Goal: Task Accomplishment & Management: Manage account settings

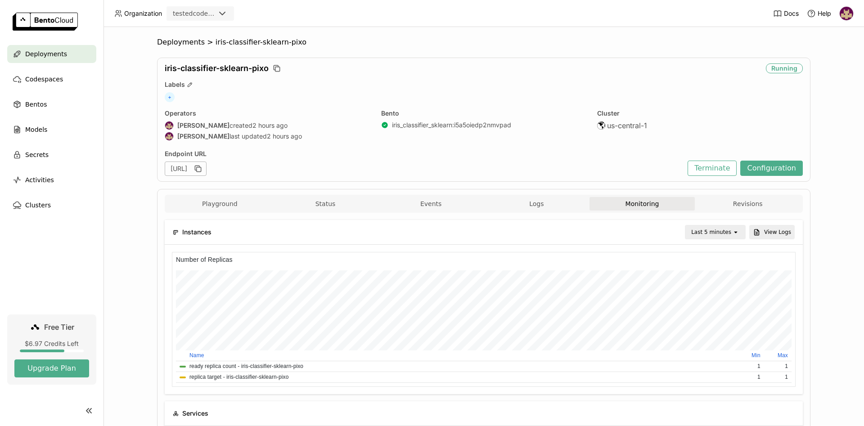
scroll to position [135, 311]
click at [46, 103] on div "Bentos" at bounding box center [51, 104] width 89 height 18
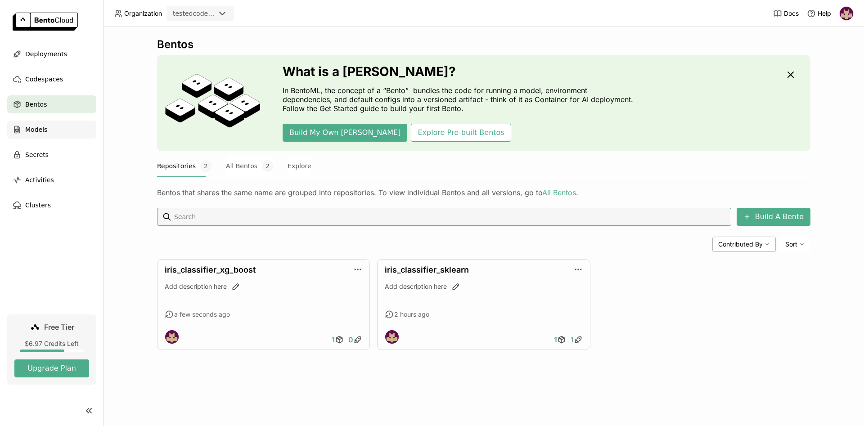
click at [42, 130] on span "Models" at bounding box center [36, 129] width 22 height 11
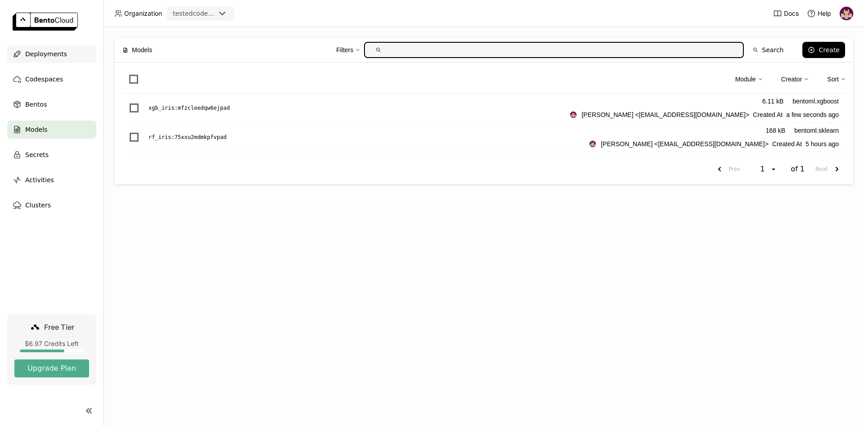
click at [56, 54] on span "Deployments" at bounding box center [46, 54] width 42 height 11
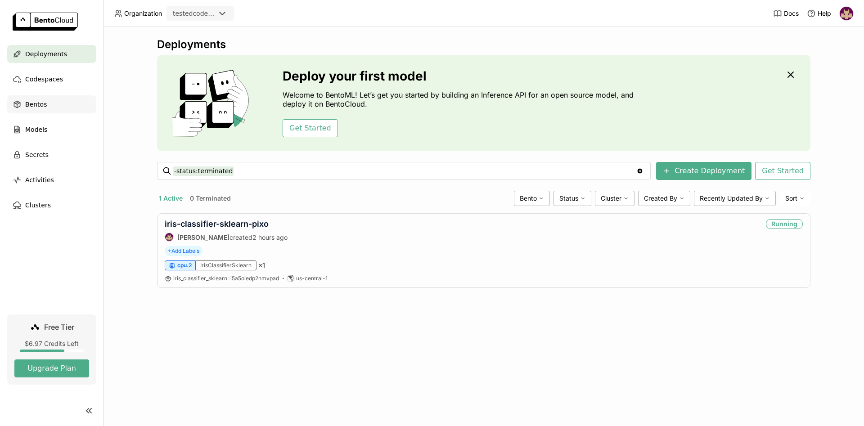
click at [39, 108] on span "Bentos" at bounding box center [36, 104] width 22 height 11
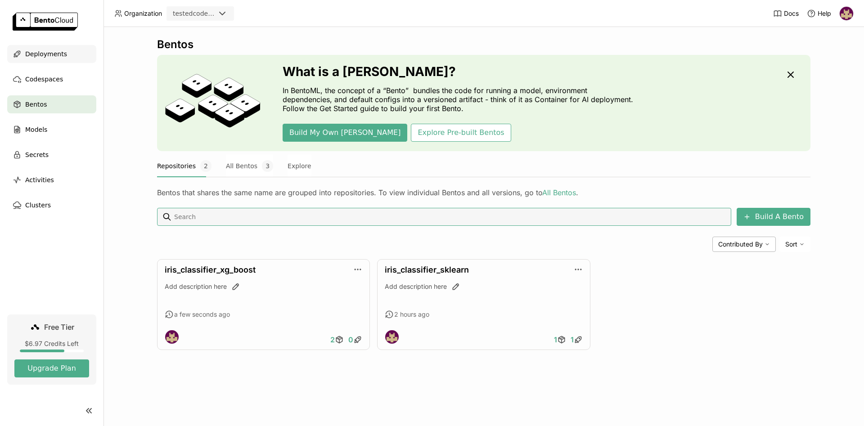
click at [58, 54] on span "Deployments" at bounding box center [46, 54] width 42 height 11
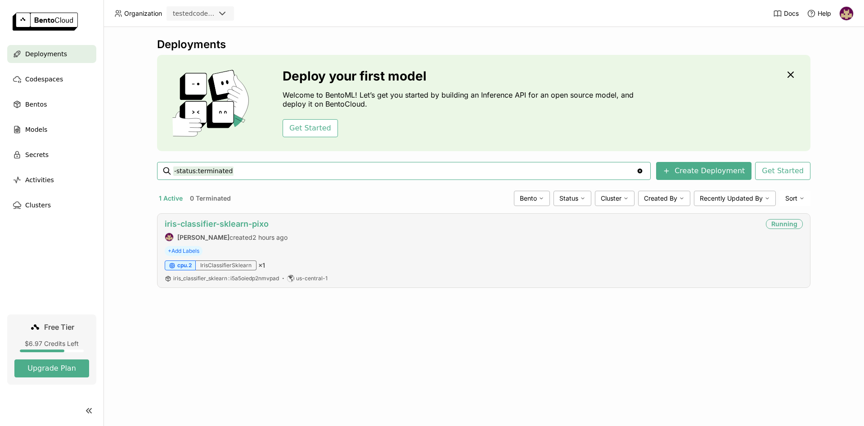
click at [208, 221] on link "iris-classifier-sklearn-pixo" at bounding box center [217, 223] width 104 height 9
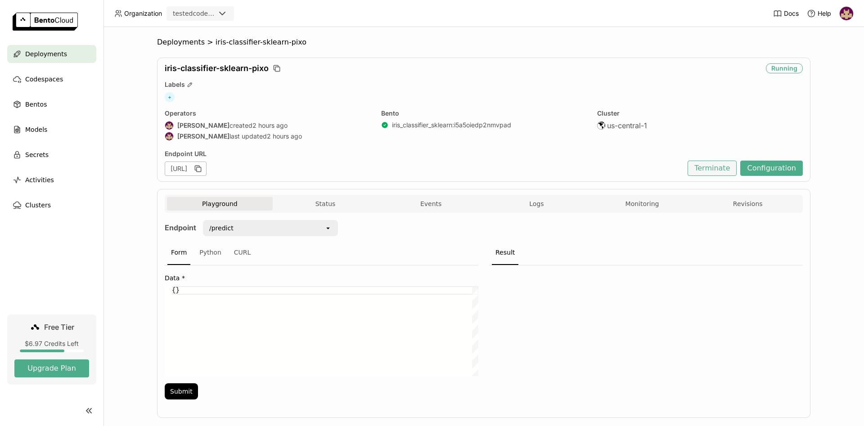
click at [722, 167] on button "Terminate" at bounding box center [712, 168] width 49 height 15
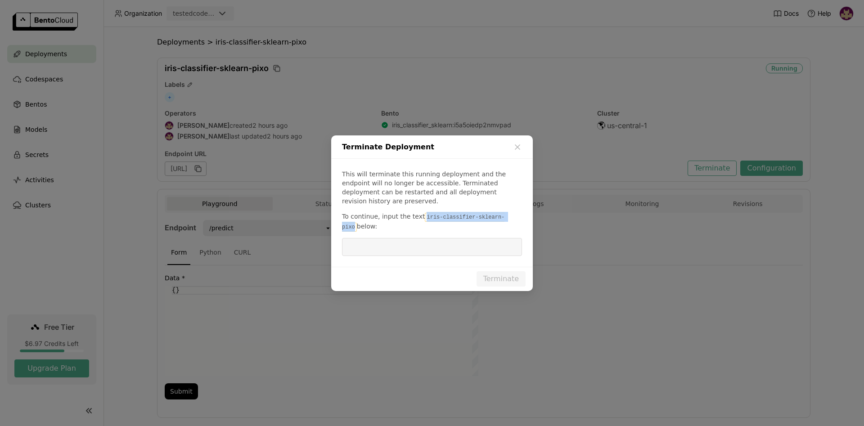
drag, startPoint x: 441, startPoint y: 214, endPoint x: 502, endPoint y: 212, distance: 60.8
click at [502, 213] on code "iris-classifier-sklearn-pixo" at bounding box center [423, 222] width 162 height 19
copy code "iris-classifier-sklearn-pixo"
click at [445, 243] on input "dialog" at bounding box center [431, 246] width 169 height 17
paste input "iris-classifier-sklearn-pixo"
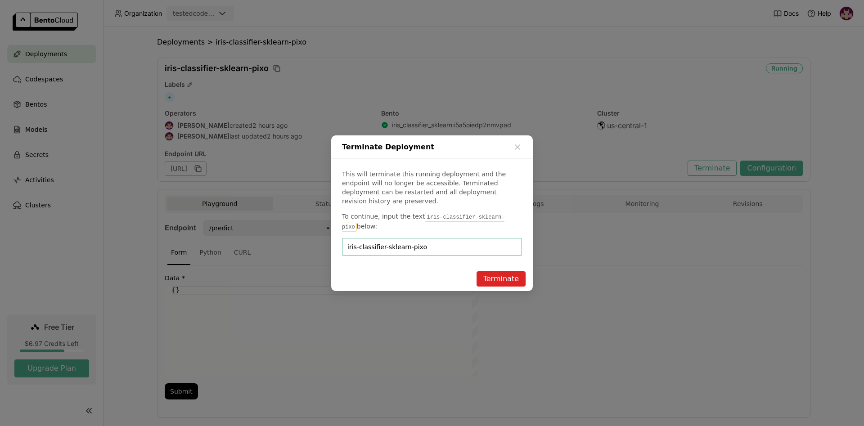
type input "iris-classifier-sklearn-pixo"
click at [498, 274] on button "Terminate" at bounding box center [501, 278] width 49 height 15
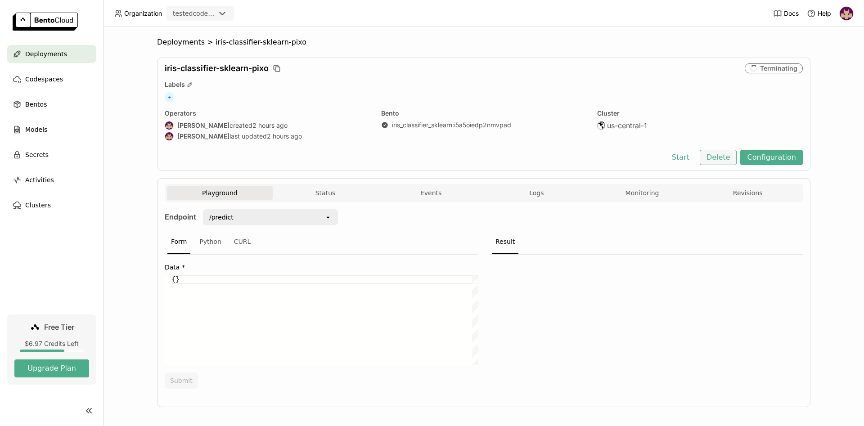
click at [729, 154] on button "Delete" at bounding box center [718, 157] width 37 height 15
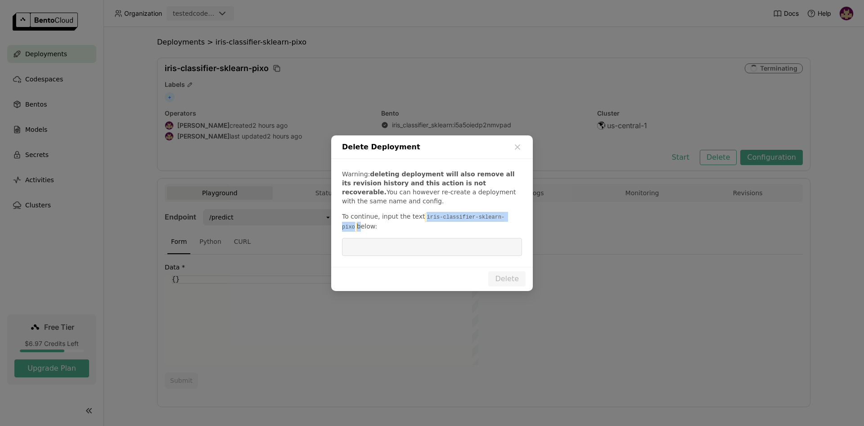
drag, startPoint x: 419, startPoint y: 218, endPoint x: 504, endPoint y: 216, distance: 85.5
click at [504, 216] on p "To continue, input the text iris-classifier-sklearn-pixo below:" at bounding box center [432, 222] width 180 height 20
copy p "iris-classifier-sklearn-pixo"
click at [432, 246] on input "dialog" at bounding box center [431, 246] width 169 height 17
paste input "iris-classifier-sklearn-pixo"
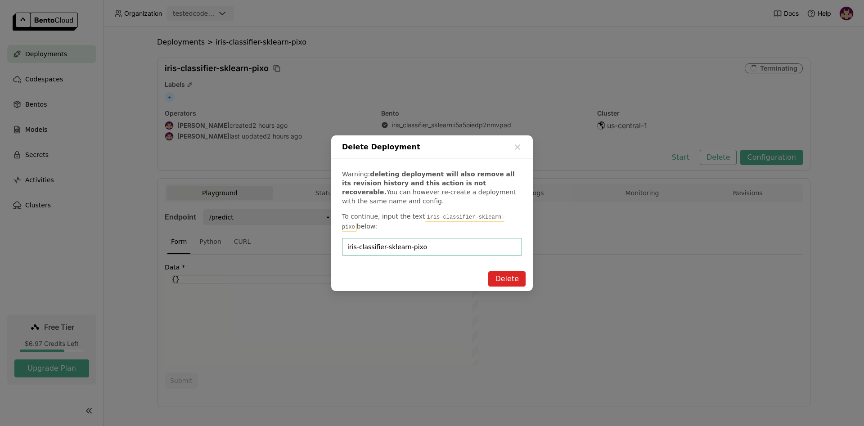
type input "iris-classifier-sklearn-pixo"
click at [508, 279] on button "Delete" at bounding box center [506, 278] width 37 height 15
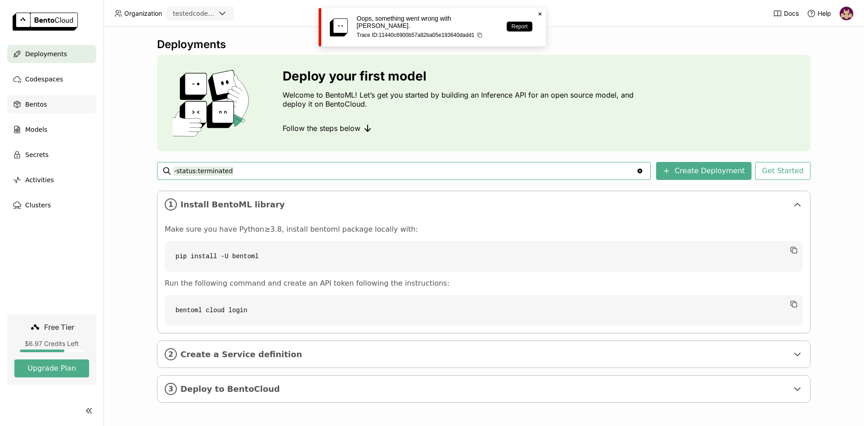
click at [45, 105] on div "Bentos" at bounding box center [51, 104] width 89 height 18
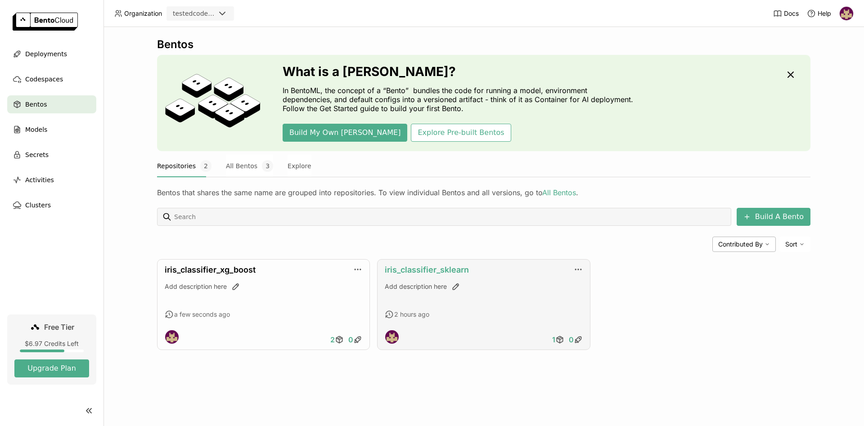
click at [429, 270] on link "iris_classifier_sklearn" at bounding box center [427, 269] width 84 height 9
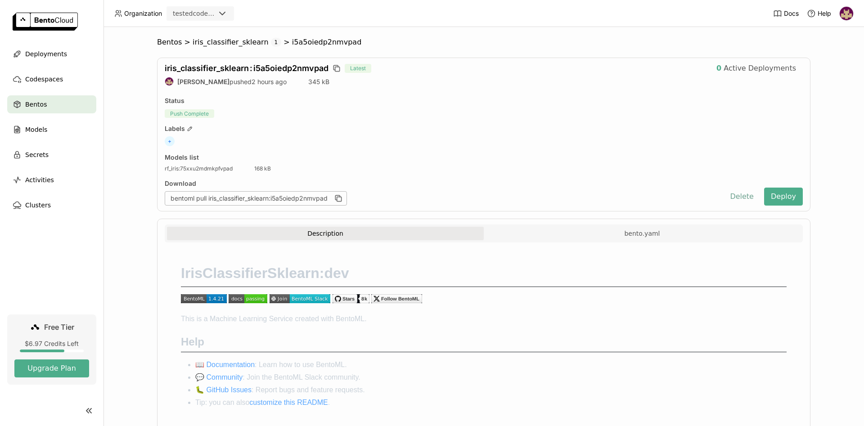
click at [740, 197] on button "Delete" at bounding box center [741, 197] width 37 height 18
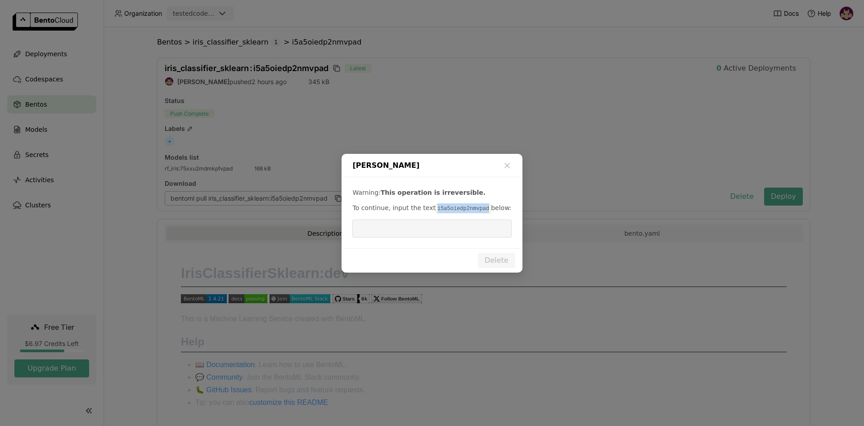
drag, startPoint x: 436, startPoint y: 208, endPoint x: 479, endPoint y: 208, distance: 42.8
click at [479, 208] on p "To continue, input the text i5a5oiedp2nmvpad below:" at bounding box center [431, 208] width 159 height 10
copy code "i5a5oiedp2nmvpad"
click at [418, 229] on input "dialog" at bounding box center [432, 228] width 148 height 17
paste input "i5a5oiedp2nmvpad"
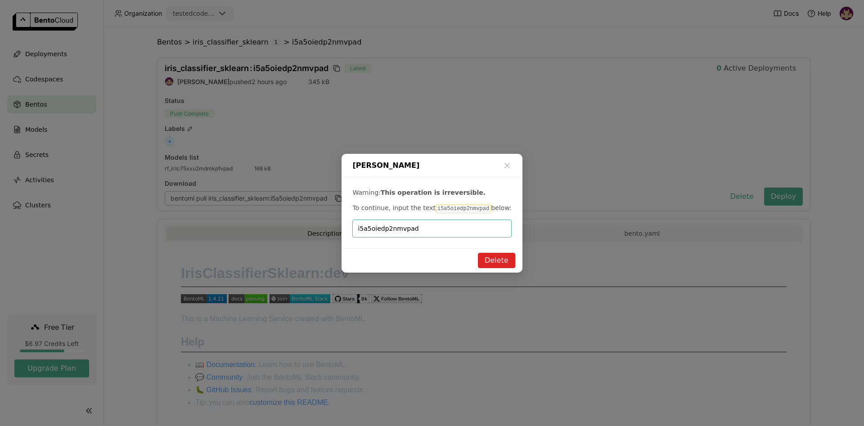
type input "i5a5oiedp2nmvpad"
click at [489, 261] on button "Delete" at bounding box center [496, 260] width 37 height 15
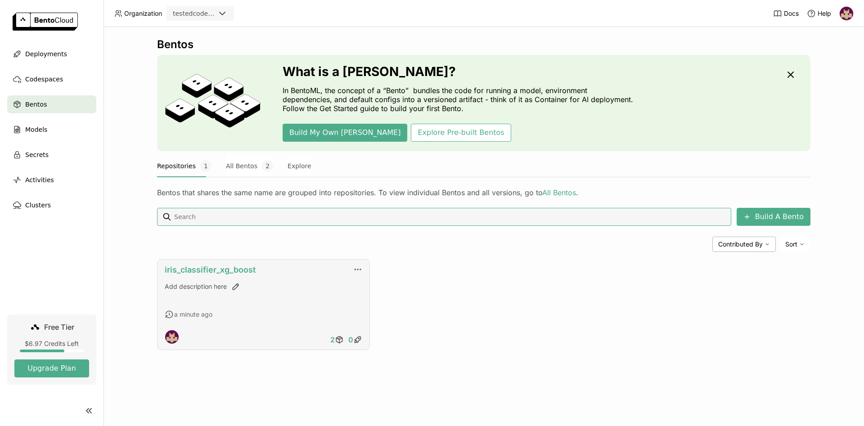
click at [220, 269] on link "iris_classifier_xg_boost" at bounding box center [210, 269] width 91 height 9
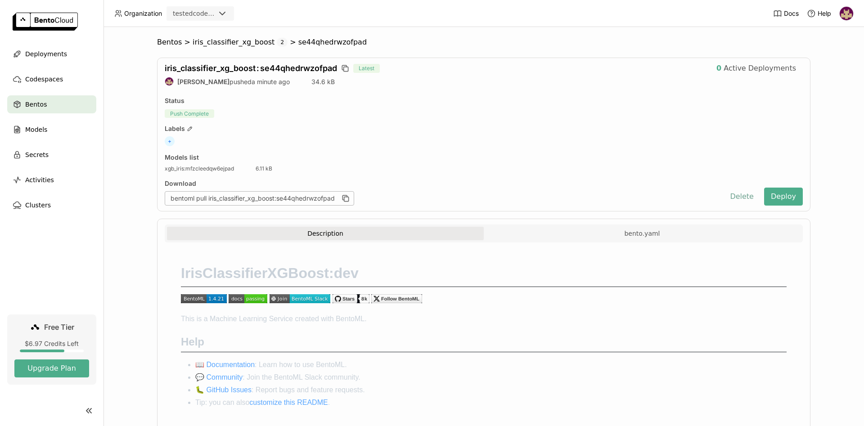
click at [738, 196] on button "Delete" at bounding box center [741, 197] width 37 height 18
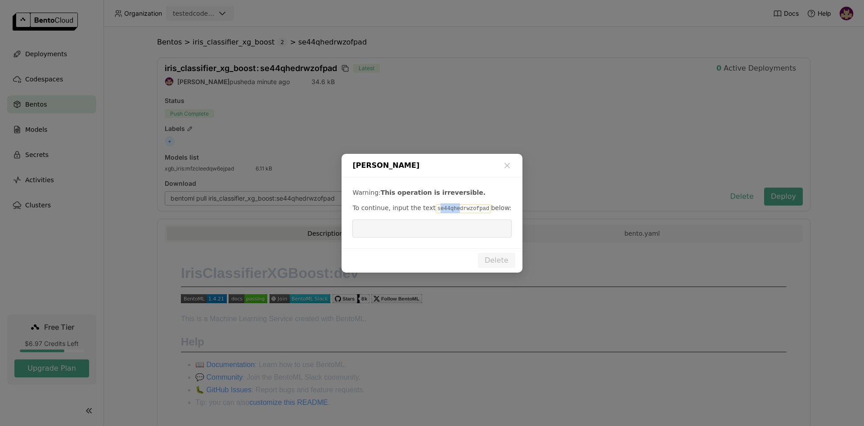
drag, startPoint x: 431, startPoint y: 209, endPoint x: 446, endPoint y: 209, distance: 15.3
click at [450, 209] on code "se44qhedrwzofpad" at bounding box center [463, 208] width 55 height 9
drag, startPoint x: 430, startPoint y: 207, endPoint x: 476, endPoint y: 209, distance: 46.4
click at [476, 209] on code "se44qhedrwzofpad" at bounding box center [463, 208] width 55 height 9
copy code "se44qhedrwzofpad"
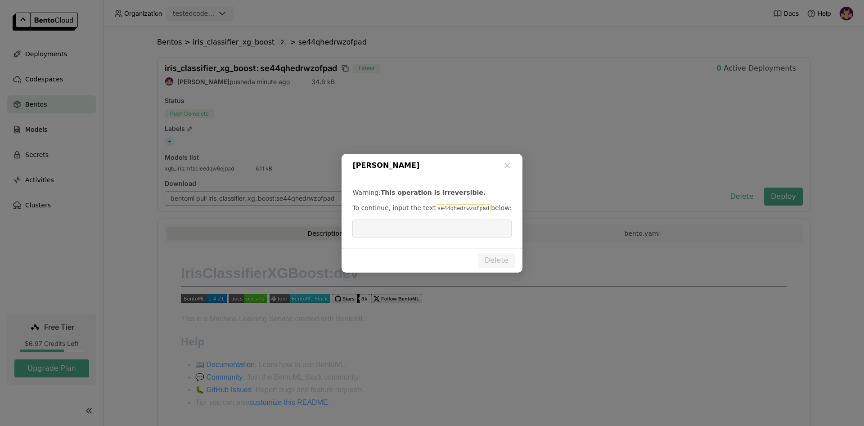
click at [449, 229] on input "dialog" at bounding box center [432, 228] width 148 height 17
paste input "se44qhedrwzofpad"
type input "se44qhedrwzofpad"
click at [490, 260] on button "Delete" at bounding box center [496, 260] width 37 height 15
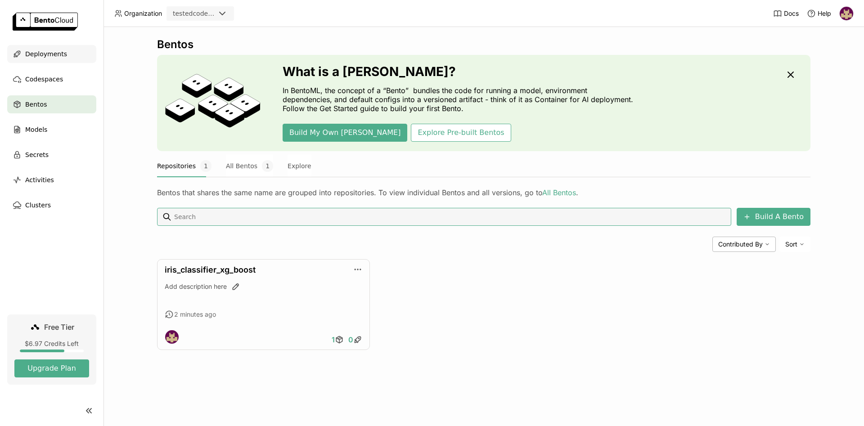
click at [56, 54] on span "Deployments" at bounding box center [46, 54] width 42 height 11
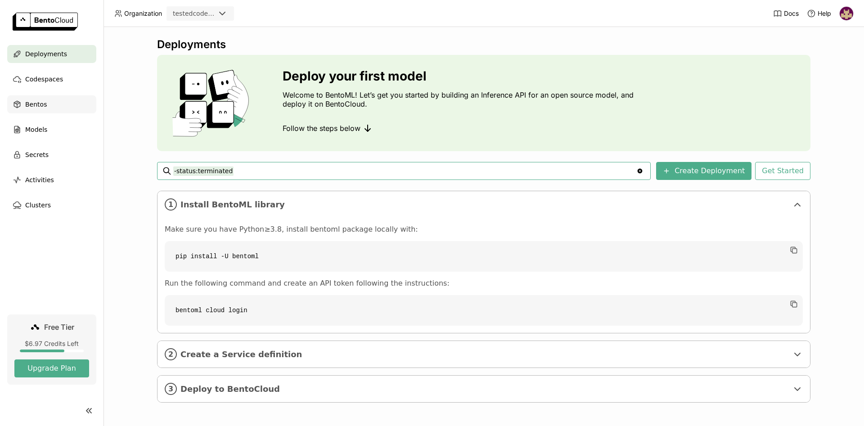
click at [50, 104] on div "Bentos" at bounding box center [51, 104] width 89 height 18
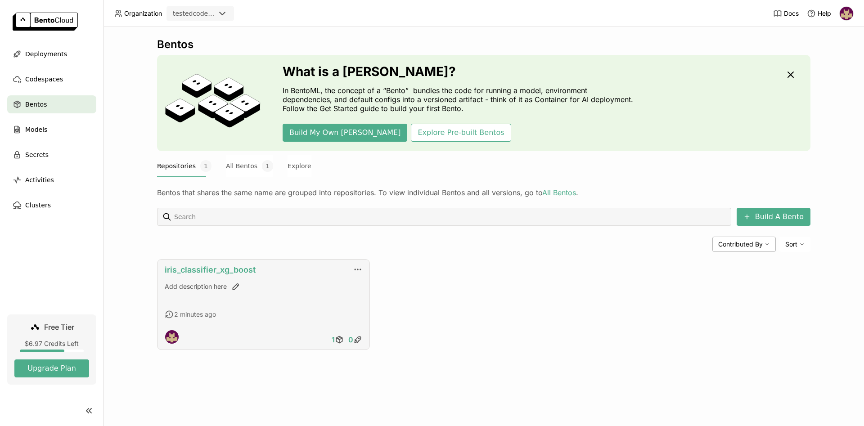
click at [210, 272] on link "iris_classifier_xg_boost" at bounding box center [210, 269] width 91 height 9
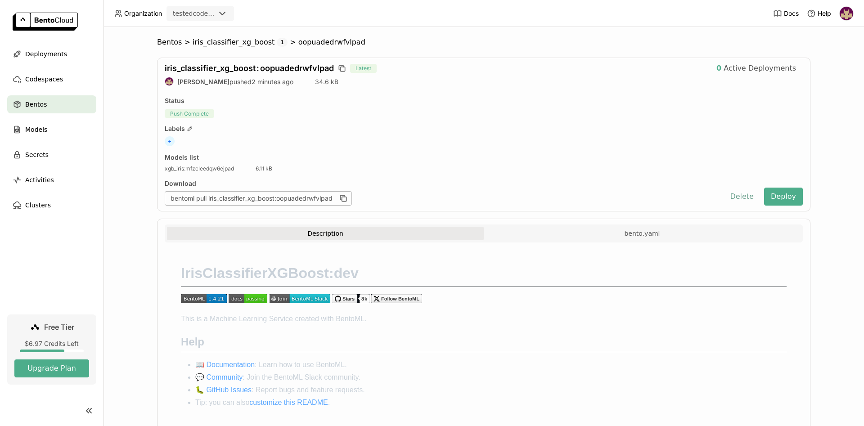
click at [742, 199] on button "Delete" at bounding box center [741, 197] width 37 height 18
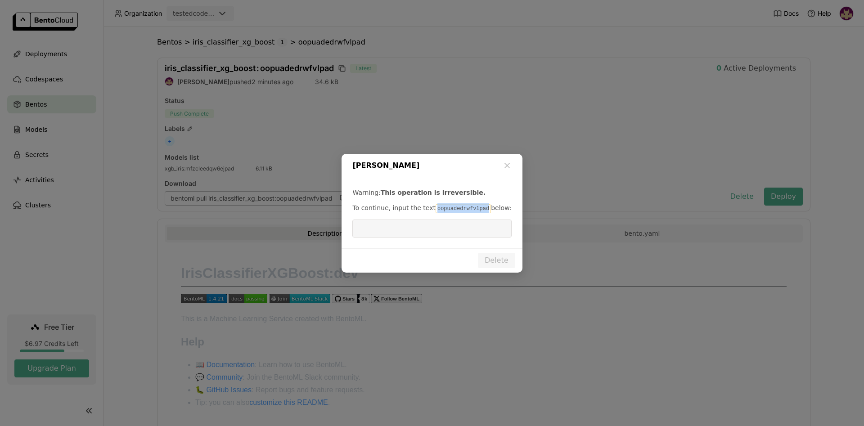
drag, startPoint x: 428, startPoint y: 210, endPoint x: 476, endPoint y: 209, distance: 47.7
click at [476, 209] on code "oopuadedrwfvlpad" at bounding box center [463, 208] width 55 height 9
copy code "oopuadedrwfvlpad"
click at [434, 228] on input "dialog" at bounding box center [432, 228] width 148 height 17
paste input "oopuadedrwfvlpad"
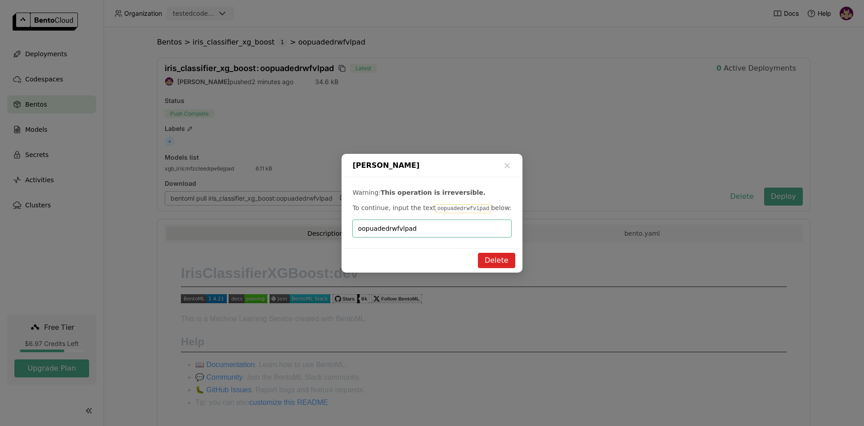
type input "oopuadedrwfvlpad"
click at [502, 262] on button "Delete" at bounding box center [496, 260] width 37 height 15
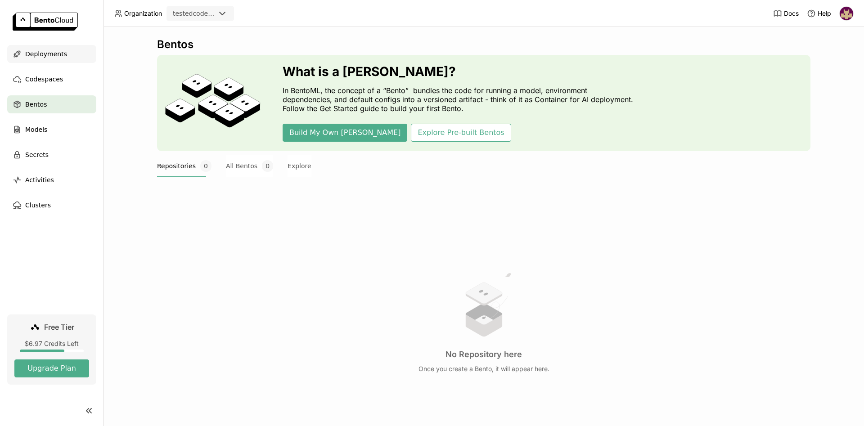
click at [42, 49] on span "Deployments" at bounding box center [46, 54] width 42 height 11
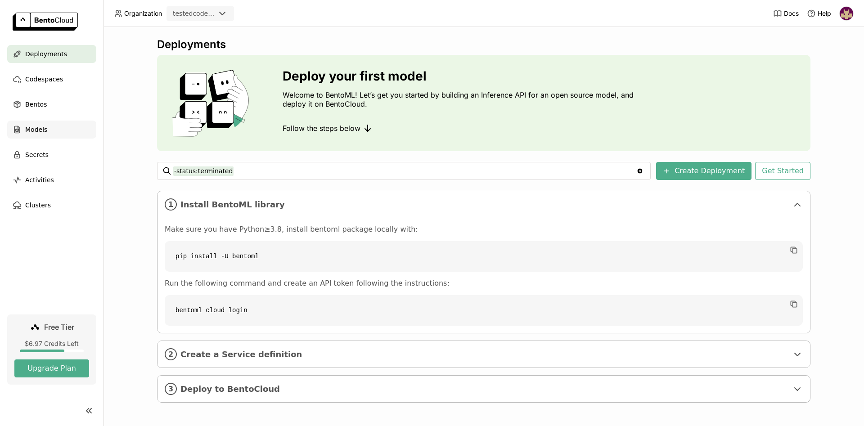
click at [41, 130] on span "Models" at bounding box center [36, 129] width 22 height 11
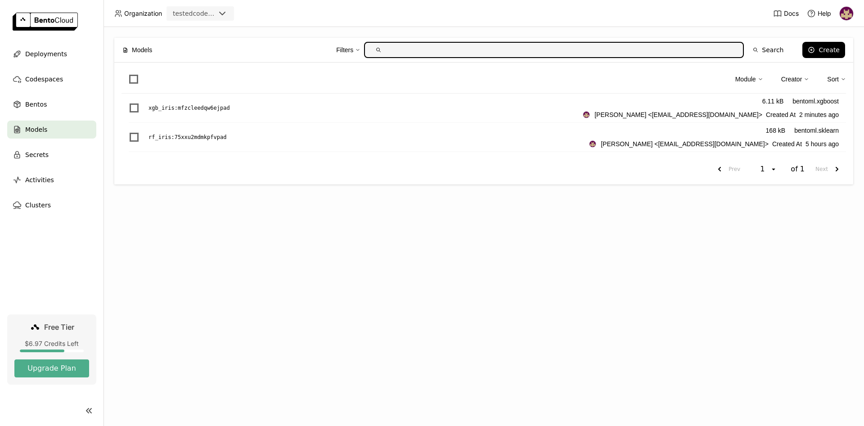
click at [847, 8] on img at bounding box center [846, 13] width 13 height 13
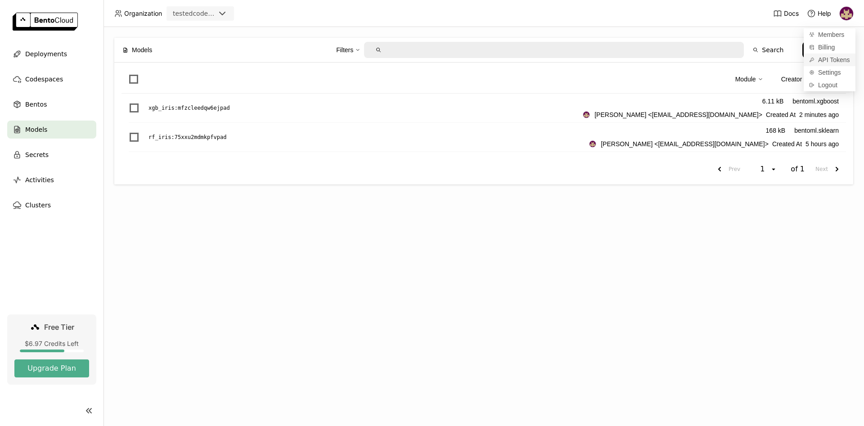
click at [832, 58] on span "API Tokens" at bounding box center [834, 60] width 32 height 8
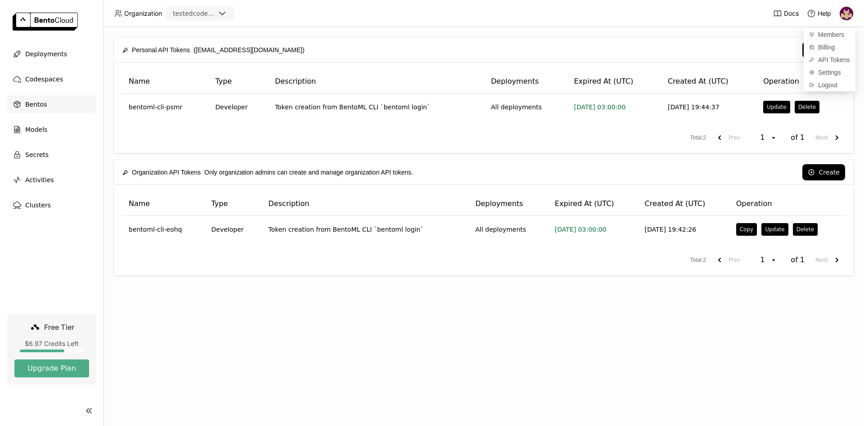
click at [46, 103] on div "Bentos" at bounding box center [51, 104] width 89 height 18
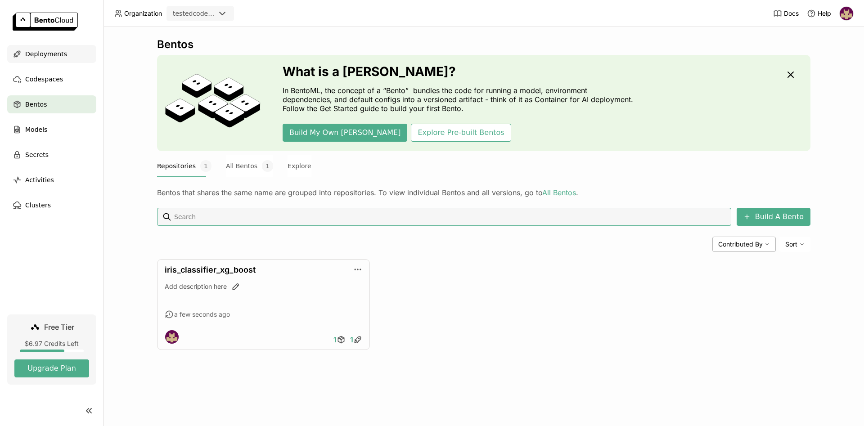
click at [57, 53] on span "Deployments" at bounding box center [46, 54] width 42 height 11
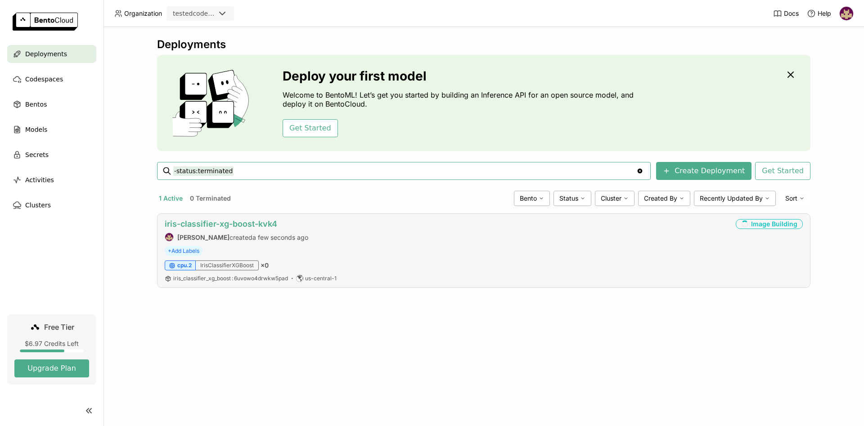
click at [269, 224] on link "iris-classifier-xg-boost-kvk4" at bounding box center [221, 223] width 112 height 9
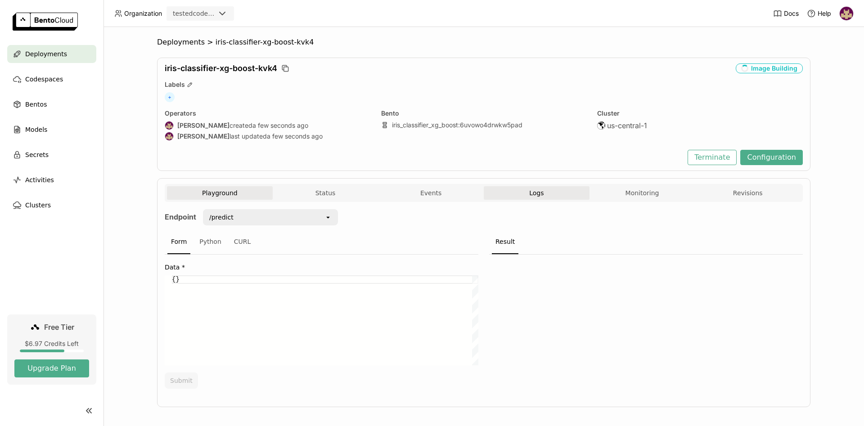
click at [553, 194] on button "Logs" at bounding box center [537, 192] width 106 height 13
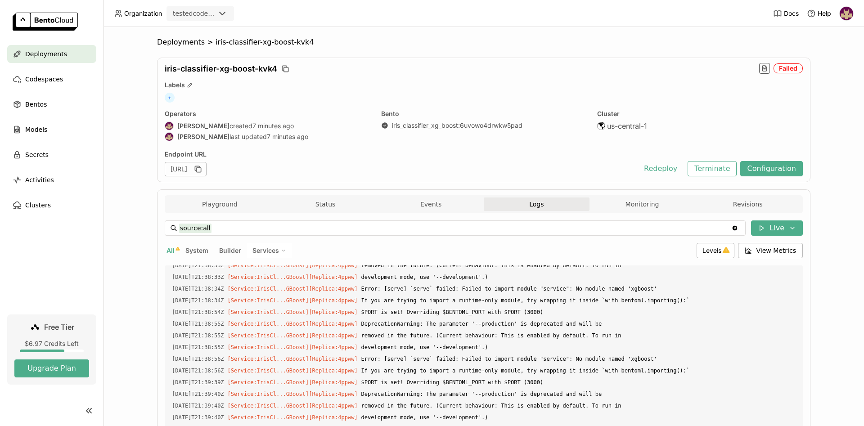
scroll to position [1874, 0]
click at [46, 52] on span "Deployments" at bounding box center [46, 54] width 42 height 11
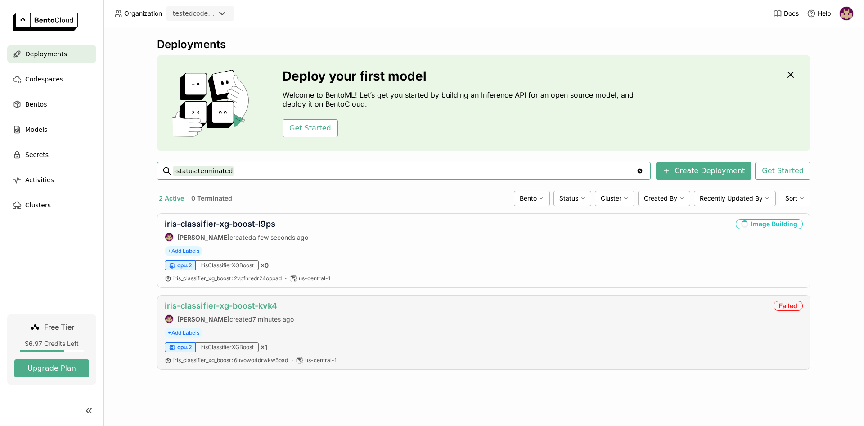
click at [229, 305] on link "iris-classifier-xg-boost-kvk4" at bounding box center [221, 305] width 112 height 9
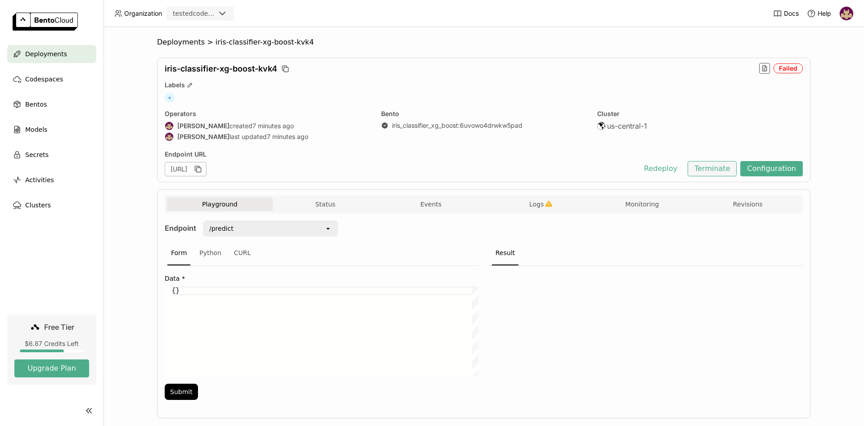
click at [716, 167] on button "Terminate" at bounding box center [712, 168] width 49 height 15
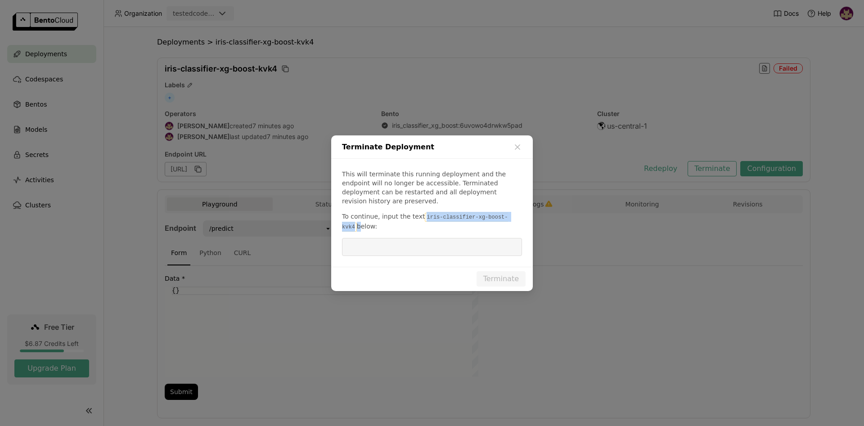
drag, startPoint x: 418, startPoint y: 211, endPoint x: 510, endPoint y: 211, distance: 91.8
click at [510, 212] on p "To continue, input the text iris-classifier-xg-boost-kvk4 below:" at bounding box center [432, 222] width 180 height 20
copy p "iris-classifier-xg-boost-kvk4"
click at [412, 242] on input "dialog" at bounding box center [431, 246] width 169 height 17
paste input "iris-classifier-xg-boost-kvk4"
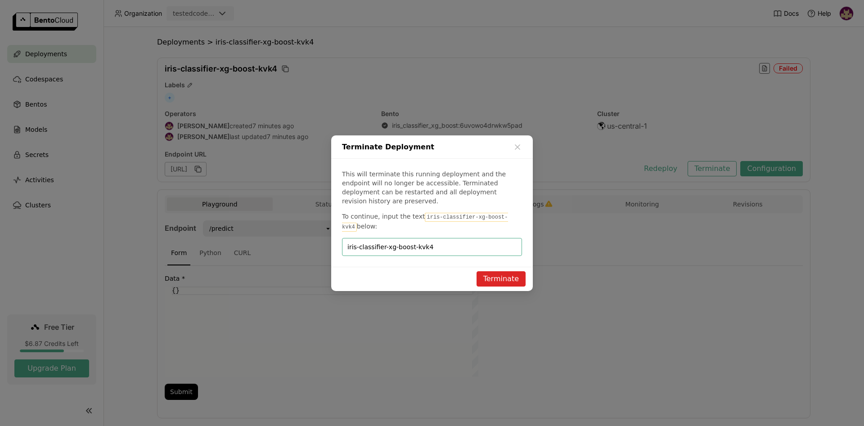
type input "iris-classifier-xg-boost-kvk4"
click at [494, 275] on button "Terminate" at bounding box center [501, 278] width 49 height 15
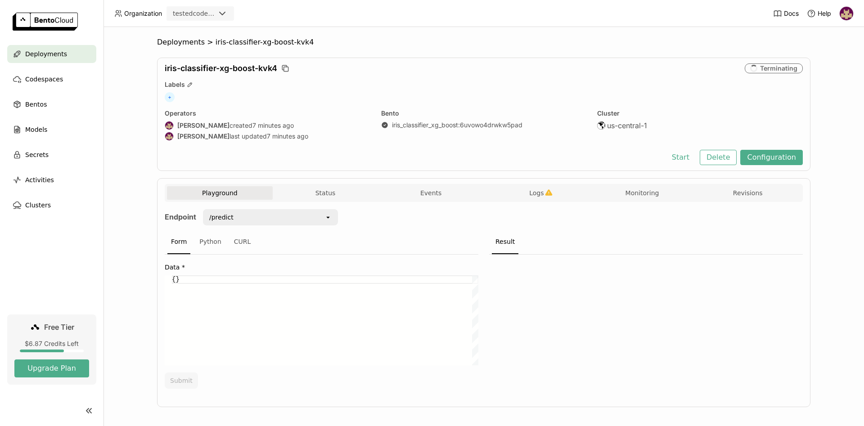
click at [61, 51] on span "Deployments" at bounding box center [46, 54] width 42 height 11
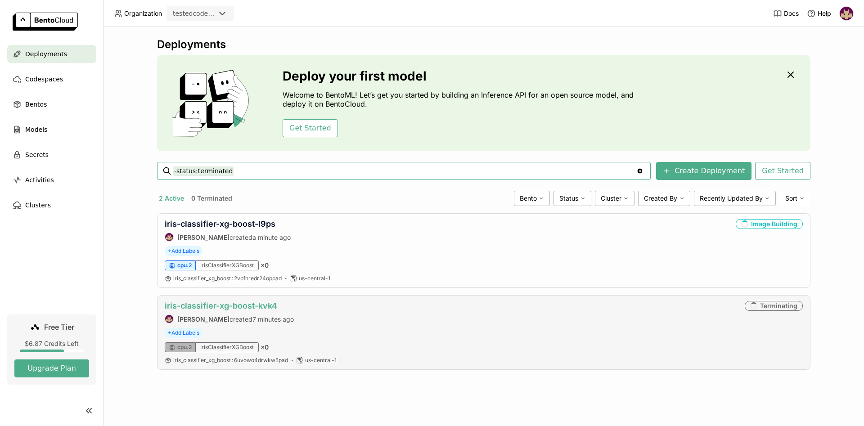
click at [204, 306] on link "iris-classifier-xg-boost-kvk4" at bounding box center [221, 305] width 112 height 9
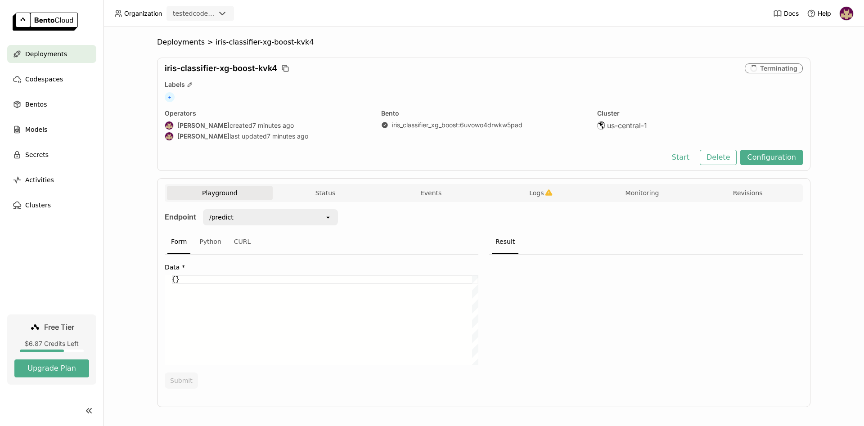
click at [114, 172] on div "Deployments > iris-classifier-xg-boost-kvk4 iris-classifier-xg-boost-kvk4 Termi…" at bounding box center [483, 226] width 760 height 399
click at [34, 104] on span "Bentos" at bounding box center [36, 104] width 22 height 11
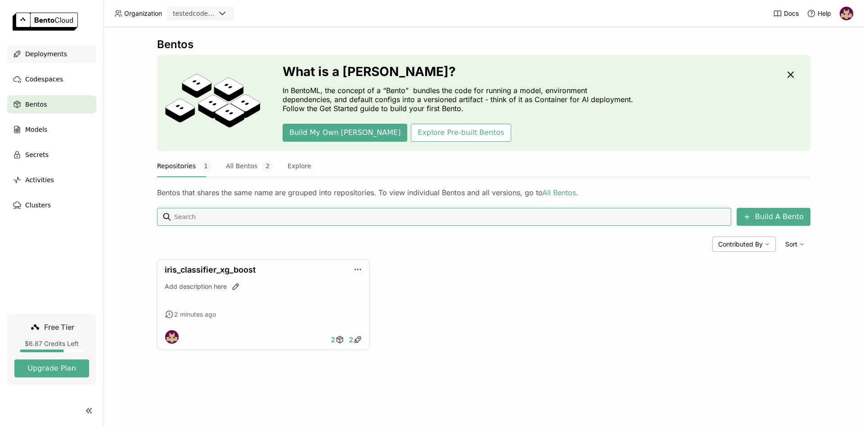
click at [58, 54] on span "Deployments" at bounding box center [46, 54] width 42 height 11
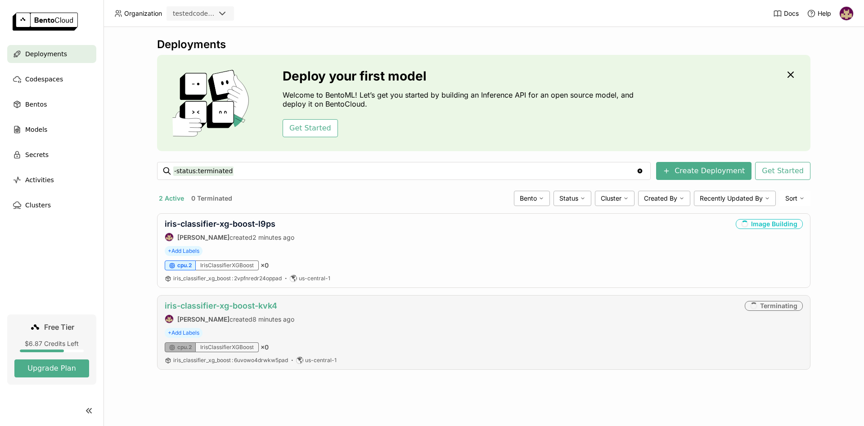
click at [257, 305] on link "iris-classifier-xg-boost-kvk4" at bounding box center [221, 305] width 112 height 9
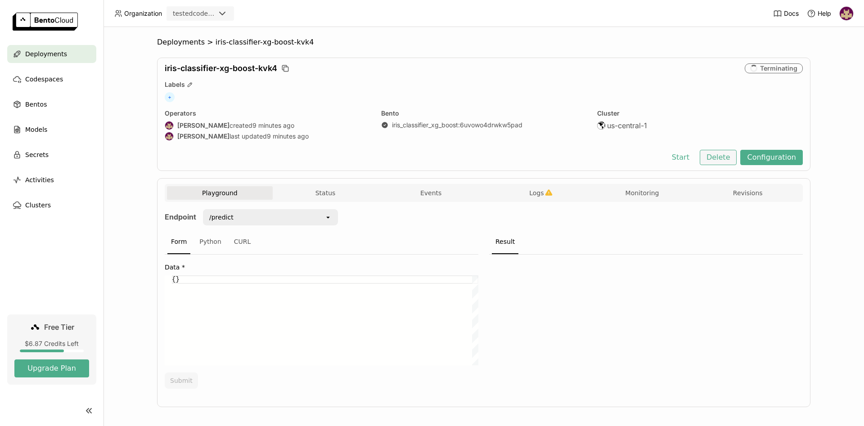
click at [716, 155] on button "Delete" at bounding box center [718, 157] width 37 height 15
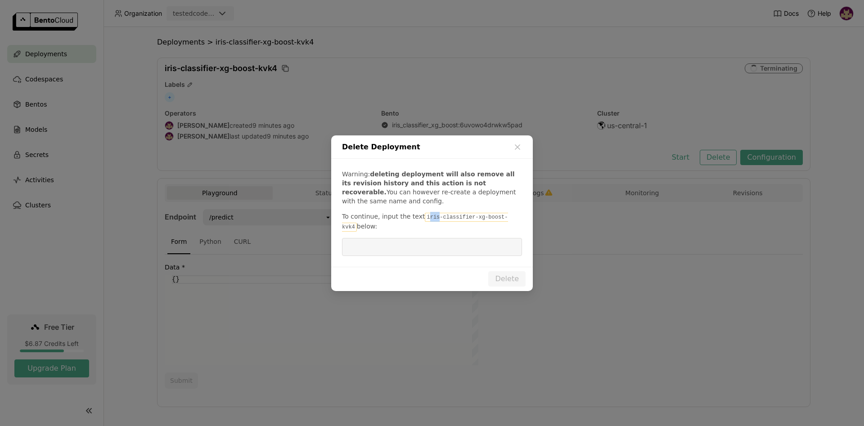
drag, startPoint x: 420, startPoint y: 217, endPoint x: 429, endPoint y: 217, distance: 9.4
click at [429, 217] on code "iris-classifier-xg-boost-kvk4" at bounding box center [425, 222] width 166 height 19
drag, startPoint x: 418, startPoint y: 217, endPoint x: 505, endPoint y: 216, distance: 86.4
click at [505, 216] on code "iris-classifier-xg-boost-kvk4" at bounding box center [425, 222] width 166 height 19
copy code "iris-classifier-xg-boost-kvk4"
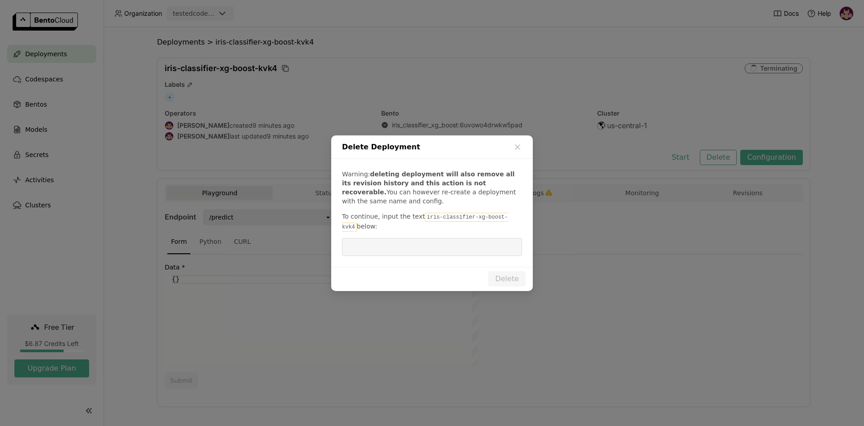
click at [405, 245] on input "dialog" at bounding box center [431, 246] width 169 height 17
paste input "iris-classifier-xg-boost-kvk4"
type input "iris-classifier-xg-boost-kvk4"
click at [508, 275] on button "Delete" at bounding box center [506, 278] width 37 height 15
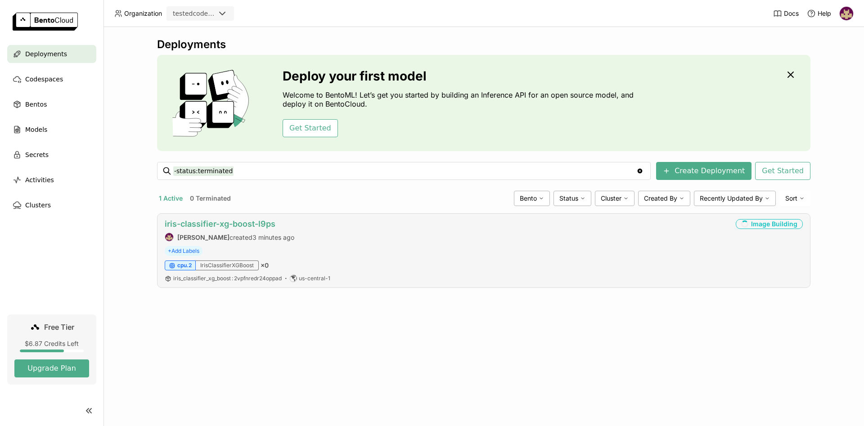
click at [227, 224] on link "iris-classifier-xg-boost-l9ps" at bounding box center [220, 223] width 111 height 9
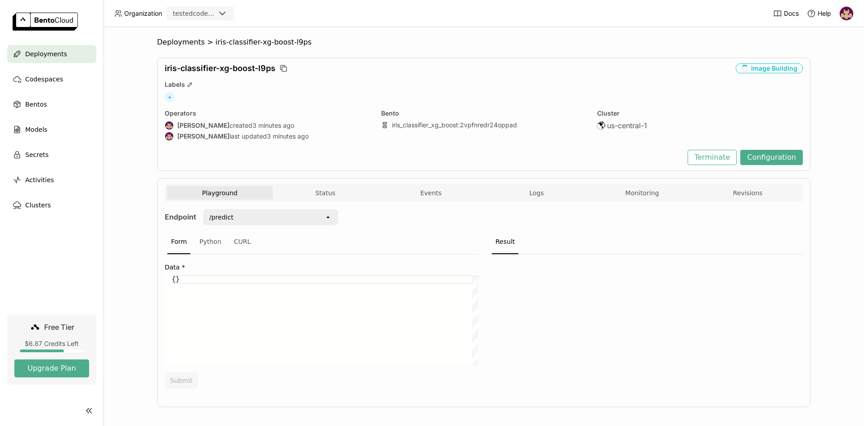
drag, startPoint x: 541, startPoint y: 193, endPoint x: 553, endPoint y: 229, distance: 38.1
click at [540, 193] on span "Logs" at bounding box center [536, 193] width 14 height 8
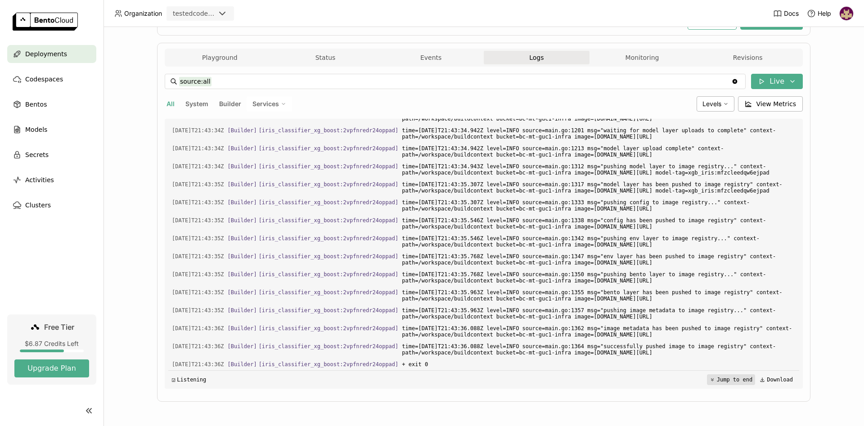
scroll to position [1189, 0]
click at [729, 379] on button "Jump to end" at bounding box center [731, 379] width 48 height 11
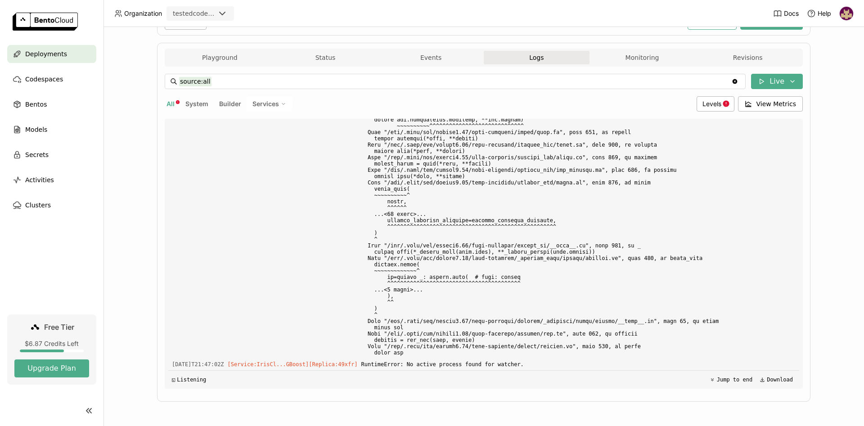
scroll to position [0, 0]
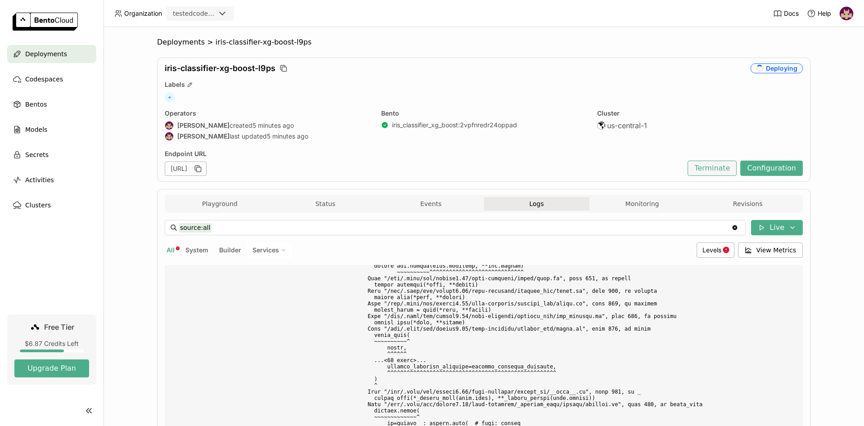
click at [726, 165] on button "Terminate" at bounding box center [712, 168] width 49 height 15
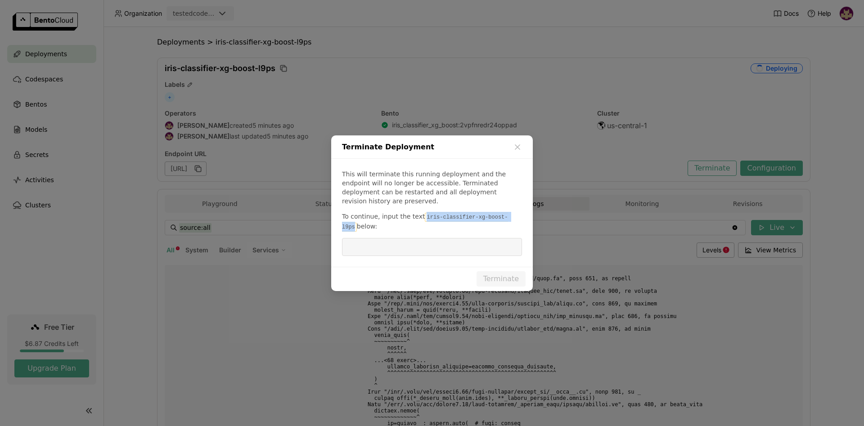
drag, startPoint x: 418, startPoint y: 212, endPoint x: 513, endPoint y: 223, distance: 94.6
click at [507, 212] on p "To continue, input the text iris-classifier-xg-boost-l9ps below:" at bounding box center [432, 222] width 180 height 20
copy code "iris-classifier-xg-boost-l9ps"
click at [469, 243] on input "dialog" at bounding box center [431, 246] width 169 height 17
paste input "iris-classifier-xg-boost-l9ps"
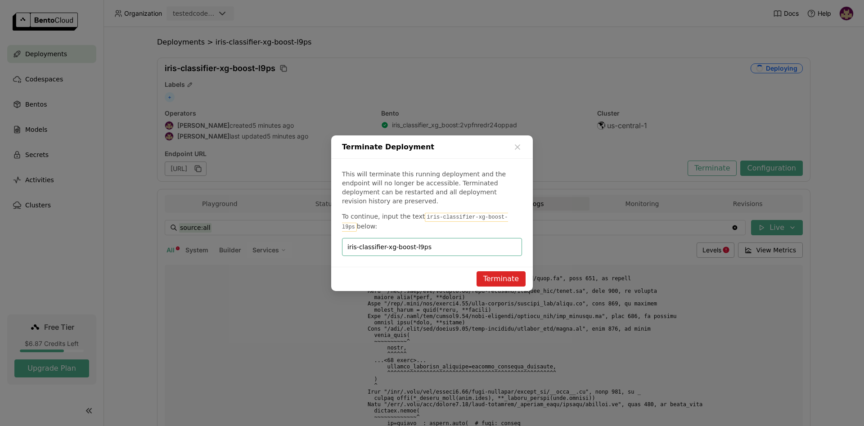
type input "iris-classifier-xg-boost-l9ps"
click at [501, 273] on button "Terminate" at bounding box center [501, 278] width 49 height 15
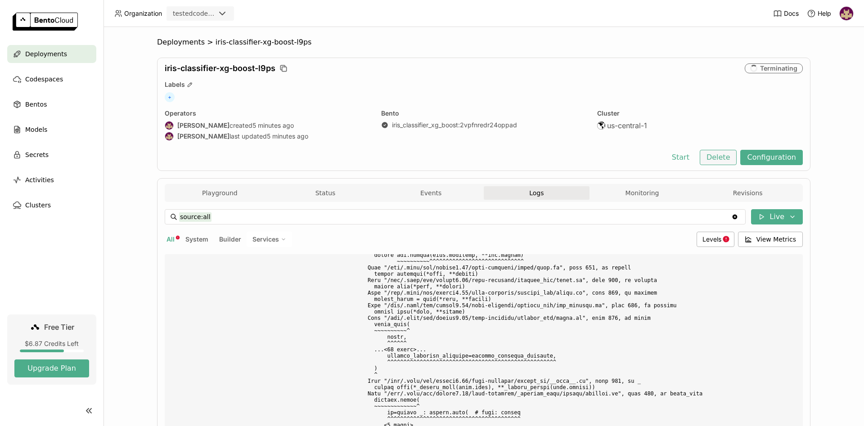
click at [723, 159] on button "Delete" at bounding box center [718, 157] width 37 height 15
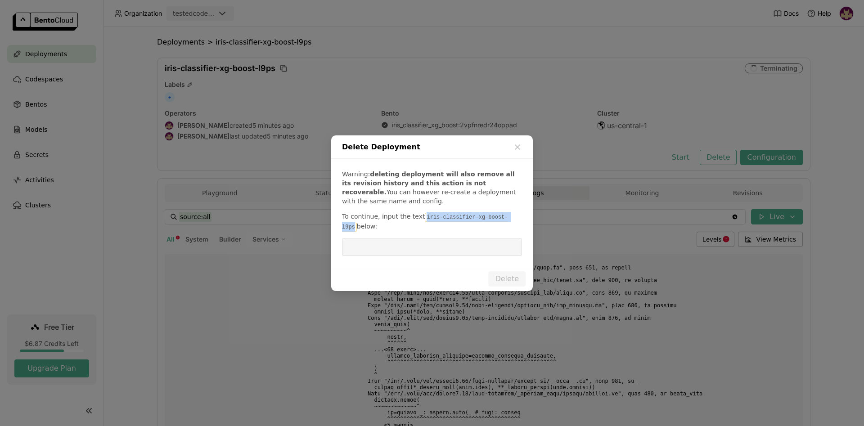
drag, startPoint x: 418, startPoint y: 216, endPoint x: 504, endPoint y: 216, distance: 85.5
click at [504, 216] on code "iris-classifier-xg-boost-l9ps" at bounding box center [425, 222] width 166 height 19
copy code "iris-classifier-xg-boost-l9ps"
click at [442, 246] on input "dialog" at bounding box center [431, 246] width 169 height 17
paste input "iris-classifier-xg-boost-l9ps"
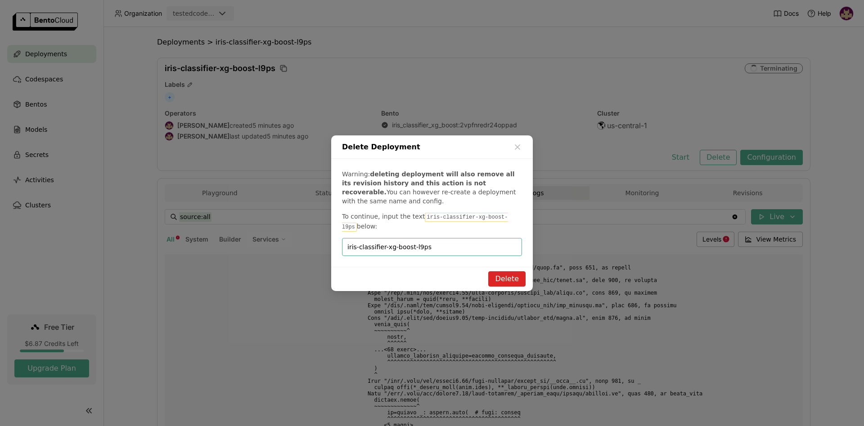
type input "iris-classifier-xg-boost-l9ps"
click at [499, 278] on button "Delete" at bounding box center [506, 278] width 37 height 15
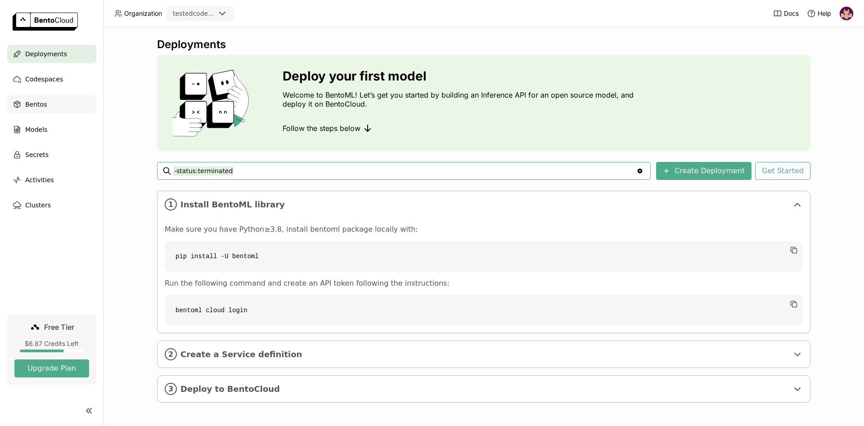
click at [44, 108] on span "Bentos" at bounding box center [36, 104] width 22 height 11
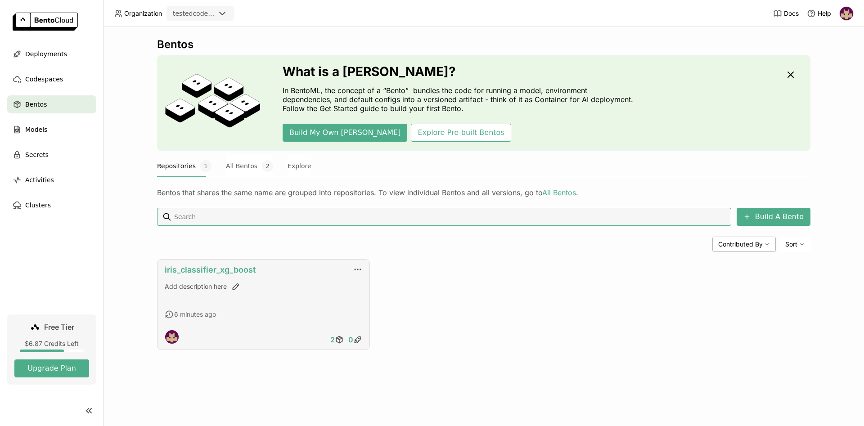
click at [230, 269] on link "iris_classifier_xg_boost" at bounding box center [210, 269] width 91 height 9
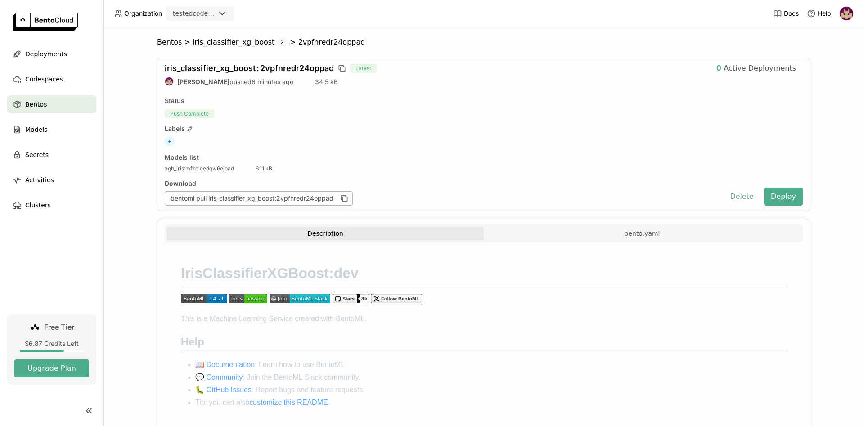
click at [747, 196] on button "Delete" at bounding box center [741, 197] width 37 height 18
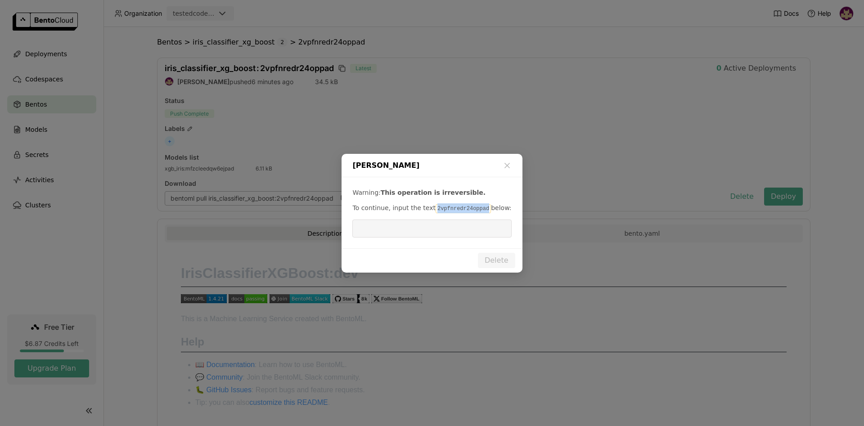
drag, startPoint x: 429, startPoint y: 208, endPoint x: 478, endPoint y: 208, distance: 49.1
click at [478, 208] on code "2vpfnredr24oppad" at bounding box center [463, 208] width 55 height 9
copy code "2vpfnredr24oppad"
click at [445, 226] on input "dialog" at bounding box center [432, 228] width 148 height 17
paste input "2vpfnredr24oppad"
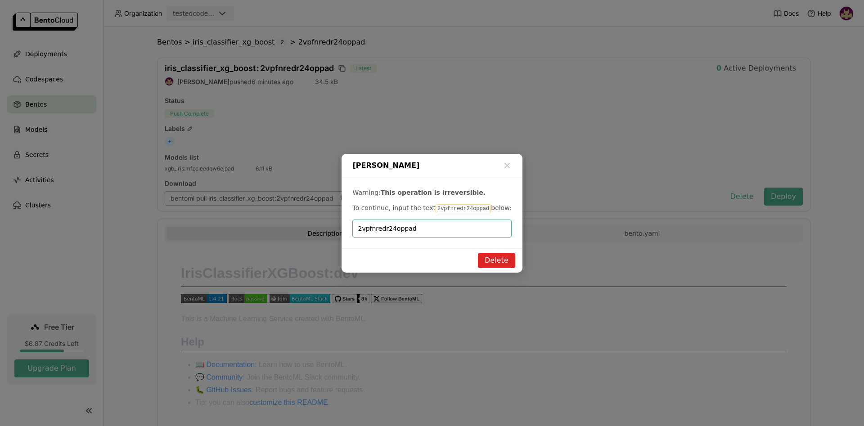
type input "2vpfnredr24oppad"
click at [494, 261] on button "Delete" at bounding box center [496, 260] width 37 height 15
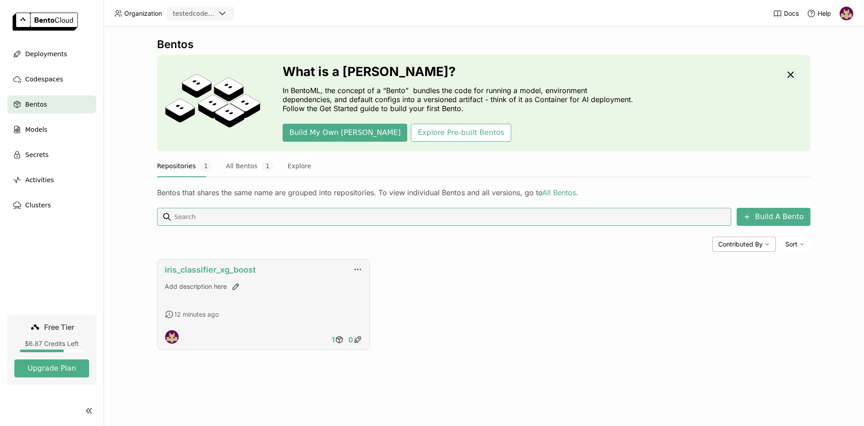
click at [195, 271] on link "iris_classifier_xg_boost" at bounding box center [210, 269] width 91 height 9
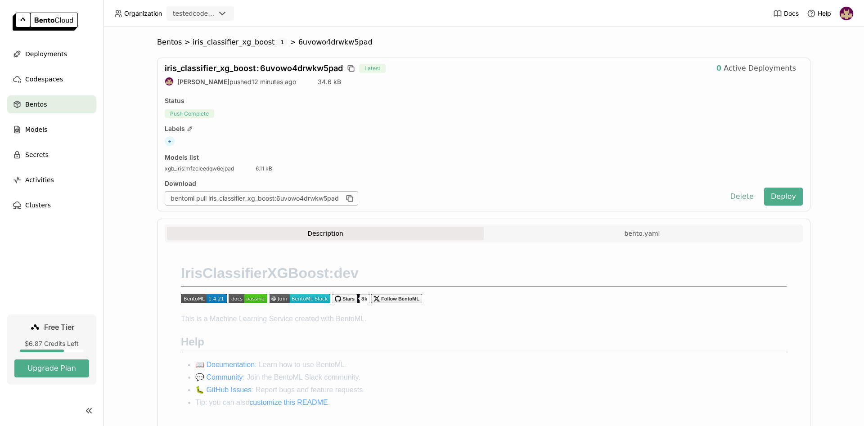
click at [743, 197] on button "Delete" at bounding box center [741, 197] width 37 height 18
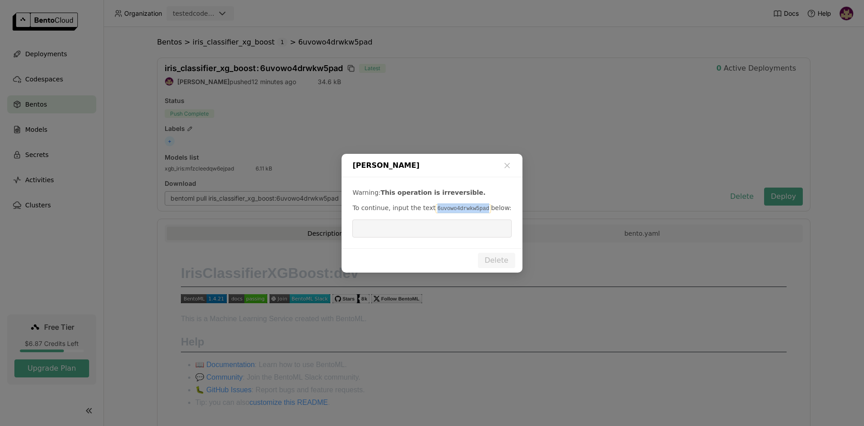
drag, startPoint x: 428, startPoint y: 209, endPoint x: 478, endPoint y: 209, distance: 49.9
click at [478, 209] on code "6uvowo4drwkw5pad" at bounding box center [463, 208] width 55 height 9
copy code "6uvowo4drwkw5pad"
click at [431, 229] on input "dialog" at bounding box center [432, 228] width 148 height 17
paste input "6uvowo4drwkw5pad"
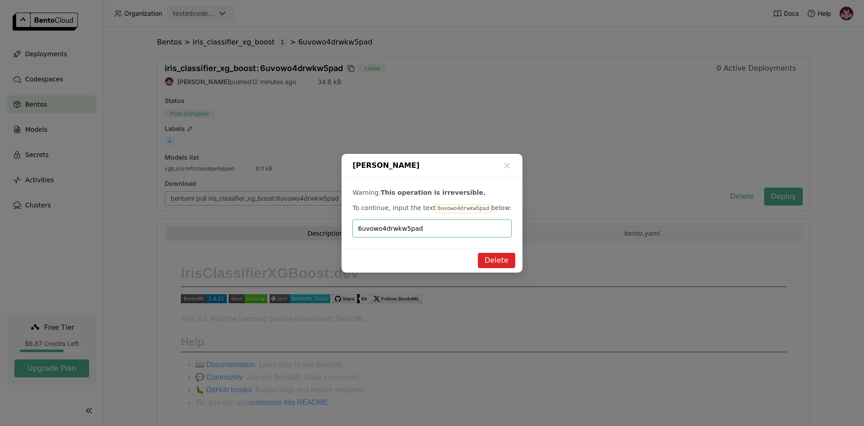
type input "6uvowo4drwkw5pad"
drag, startPoint x: 487, startPoint y: 261, endPoint x: 414, endPoint y: 258, distance: 73.0
click at [488, 261] on button "Delete" at bounding box center [496, 260] width 37 height 15
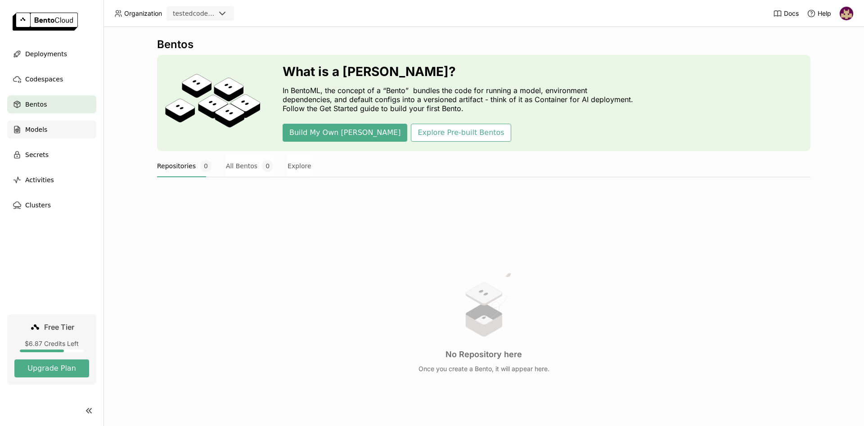
click at [43, 126] on span "Models" at bounding box center [36, 129] width 22 height 11
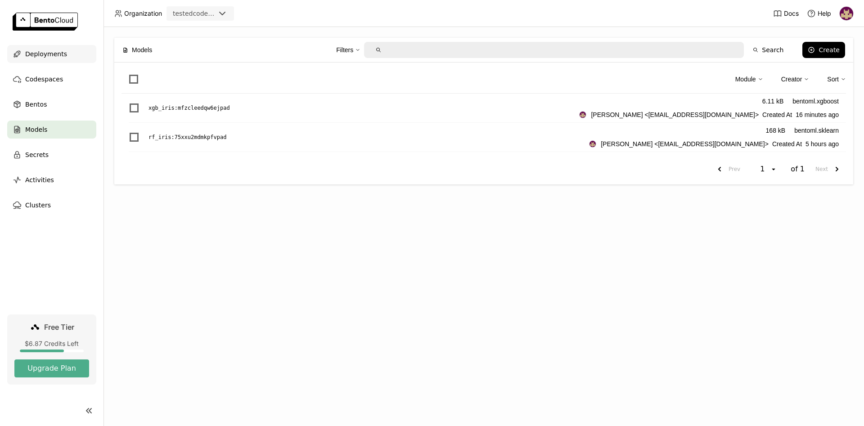
click at [50, 54] on span "Deployments" at bounding box center [46, 54] width 42 height 11
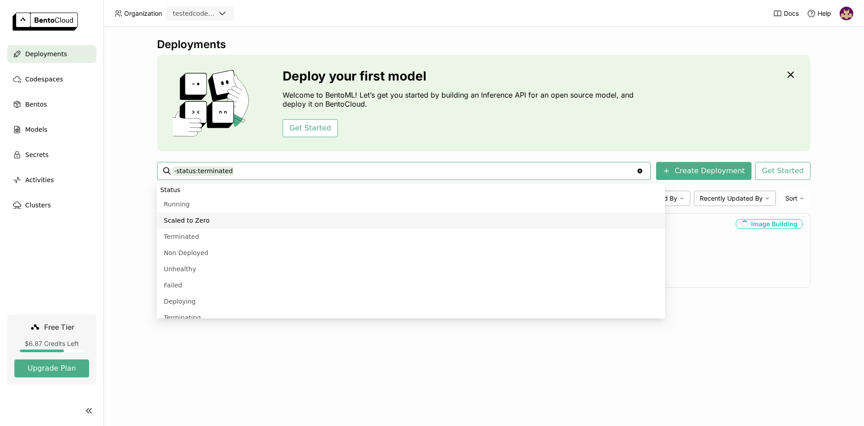
click at [202, 225] on li "Scaled to Zero" at bounding box center [411, 220] width 508 height 16
type input "-status:terminated status:scaled-to-zero"
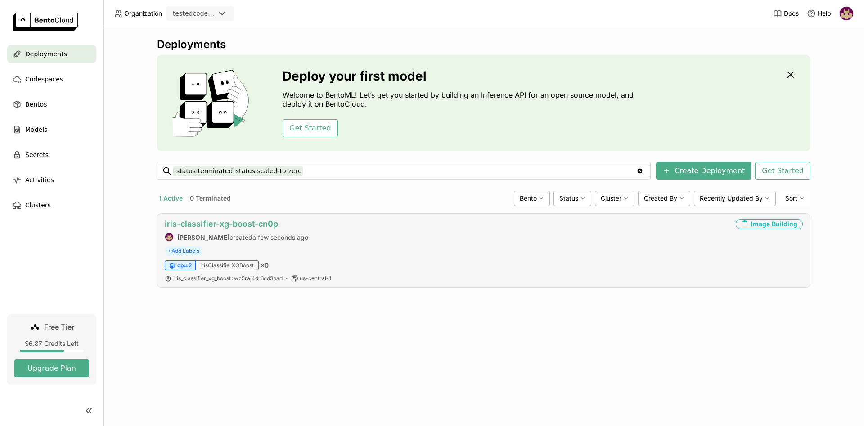
click at [188, 225] on link "iris-classifier-xg-boost-cn0p" at bounding box center [221, 223] width 113 height 9
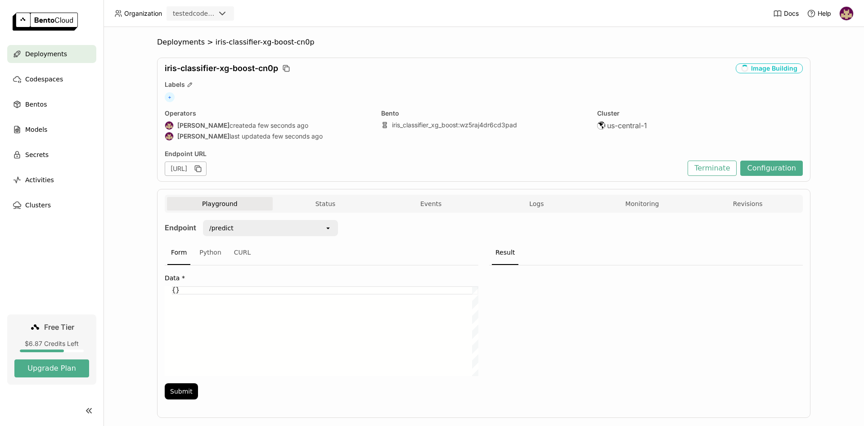
click at [544, 197] on button "Logs" at bounding box center [537, 203] width 106 height 13
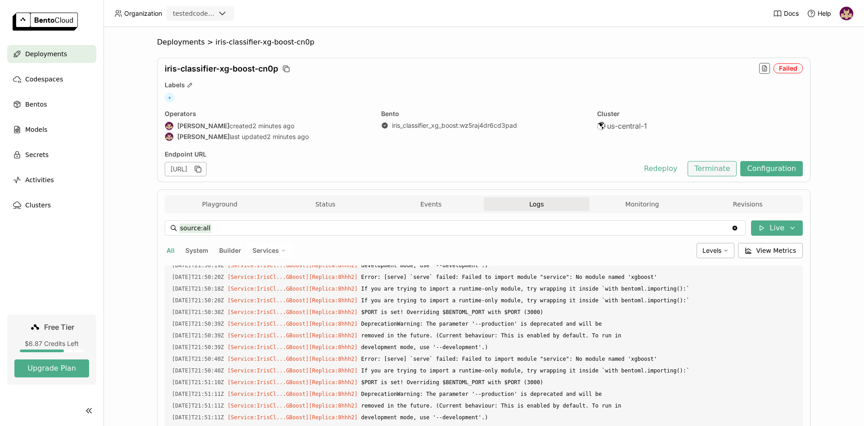
click at [716, 171] on button "Terminate" at bounding box center [712, 168] width 49 height 15
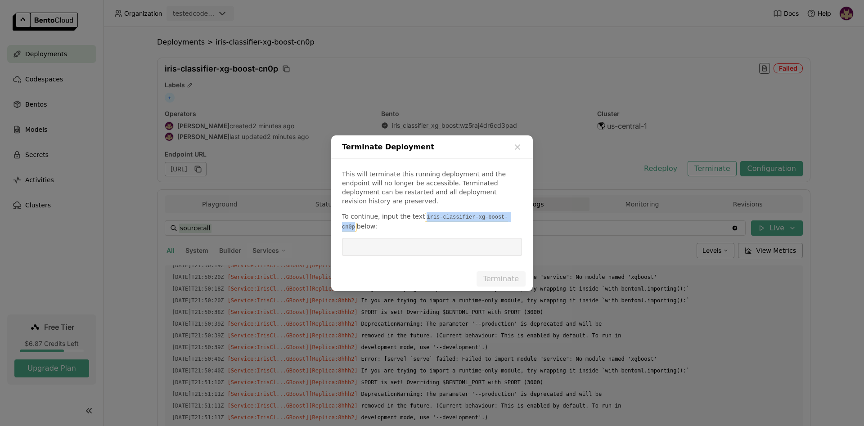
drag, startPoint x: 418, startPoint y: 213, endPoint x: 504, endPoint y: 211, distance: 86.0
click at [504, 213] on code "iris-classifier-xg-boost-cn0p" at bounding box center [425, 222] width 166 height 19
copy code "iris-classifier-xg-boost-cn0p"
click at [463, 244] on input "dialog" at bounding box center [431, 246] width 169 height 17
paste input "iris-classifier-xg-boost-cn0p"
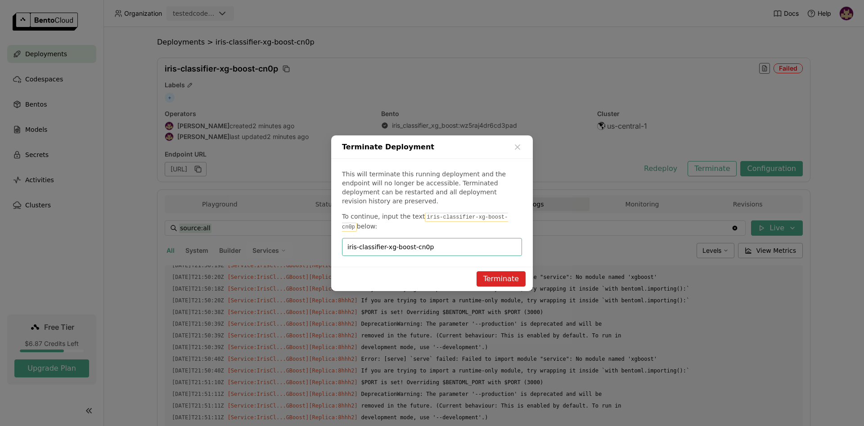
type input "iris-classifier-xg-boost-cn0p"
click at [498, 279] on button "Terminate" at bounding box center [501, 278] width 49 height 15
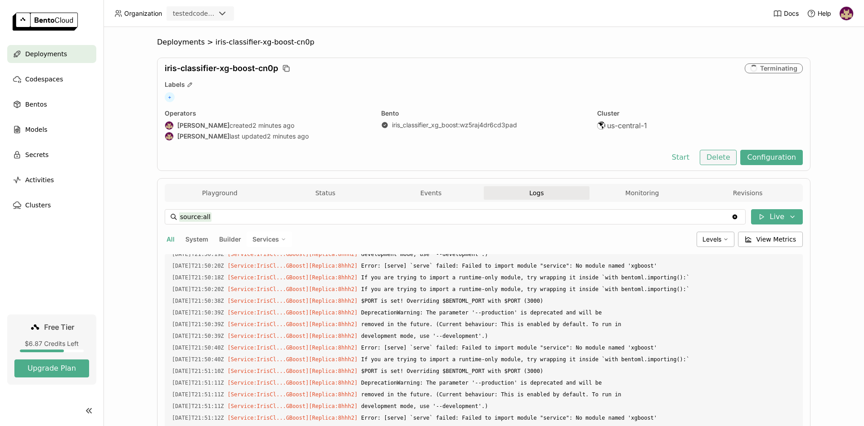
click at [720, 158] on button "Delete" at bounding box center [718, 157] width 37 height 15
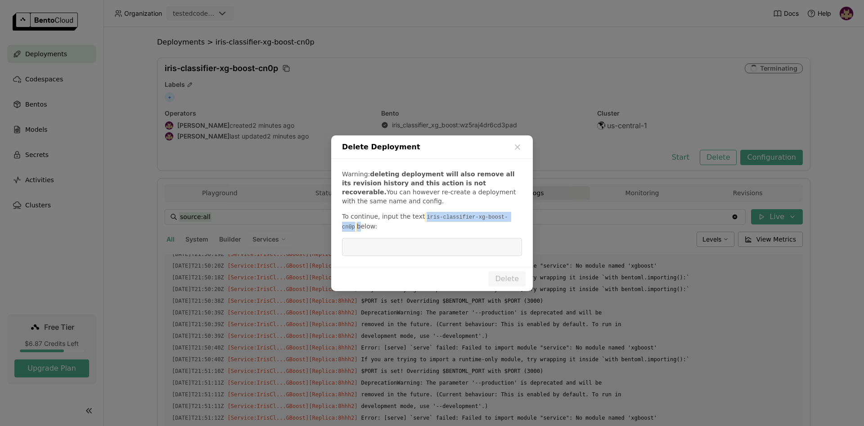
drag, startPoint x: 419, startPoint y: 216, endPoint x: 508, endPoint y: 217, distance: 89.6
click at [508, 217] on p "To continue, input the text iris-classifier-xg-boost-cn0p below:" at bounding box center [432, 222] width 180 height 20
copy p "iris-classifier-xg-boost-cn0p"
click at [437, 245] on input "dialog" at bounding box center [431, 246] width 169 height 17
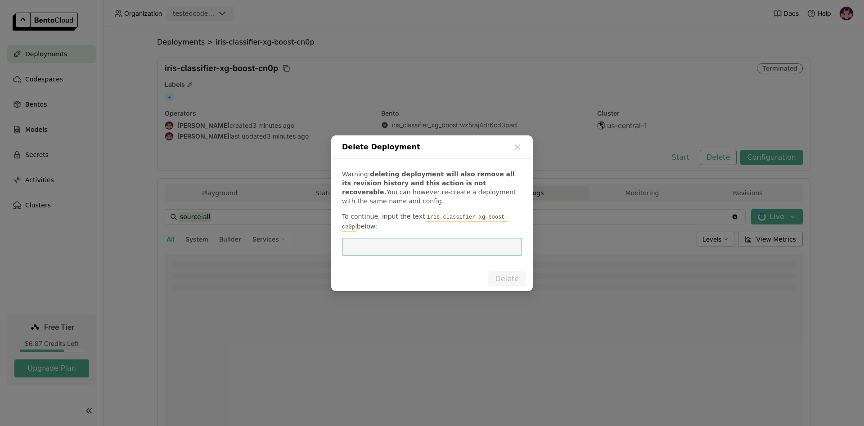
paste input "iris-classifier-xg-boost-cn0p"
type input "iris-classifier-xg-boost-cn0p"
click at [512, 274] on button "Delete" at bounding box center [506, 278] width 37 height 15
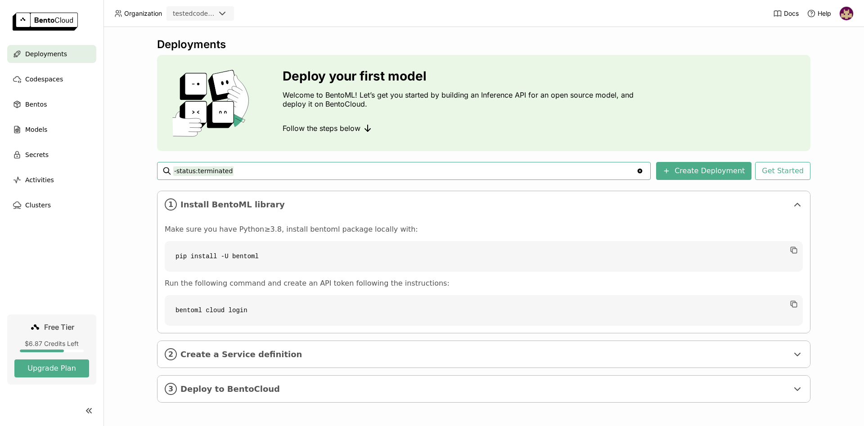
scroll to position [1, 0]
click at [41, 105] on span "Bentos" at bounding box center [36, 104] width 22 height 11
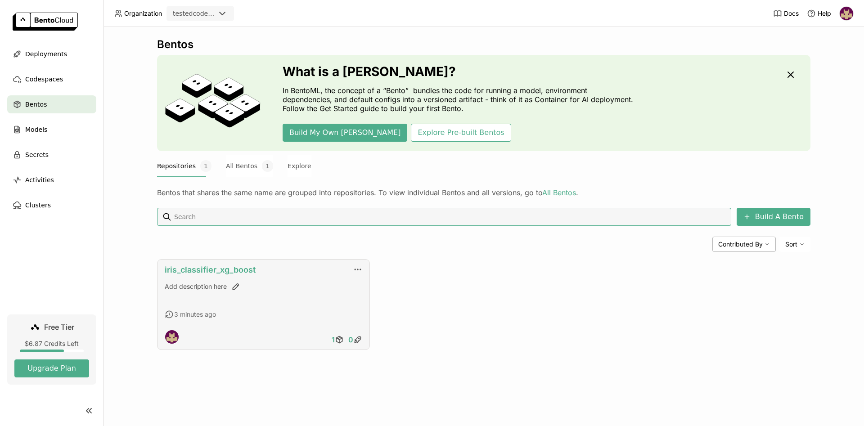
click at [227, 269] on link "iris_classifier_xg_boost" at bounding box center [210, 269] width 91 height 9
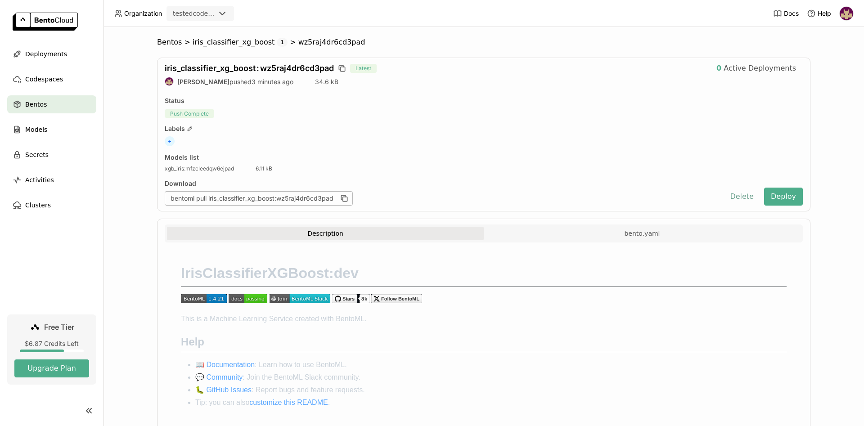
click at [747, 195] on button "Delete" at bounding box center [741, 197] width 37 height 18
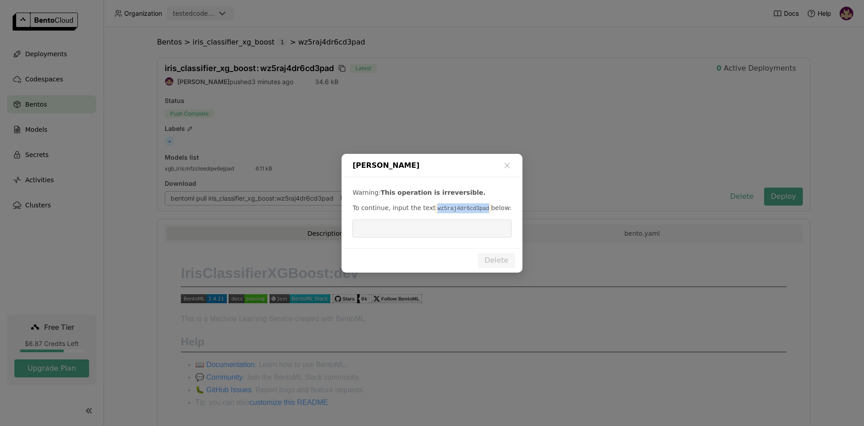
drag, startPoint x: 430, startPoint y: 209, endPoint x: 477, endPoint y: 209, distance: 47.2
click at [477, 209] on code "wz5raj4dr6cd3pad" at bounding box center [463, 208] width 55 height 9
click at [433, 227] on input "dialog" at bounding box center [432, 228] width 148 height 17
paste input "wz5raj4dr6cd3pad"
type input "wz5raj4dr6cd3pad"
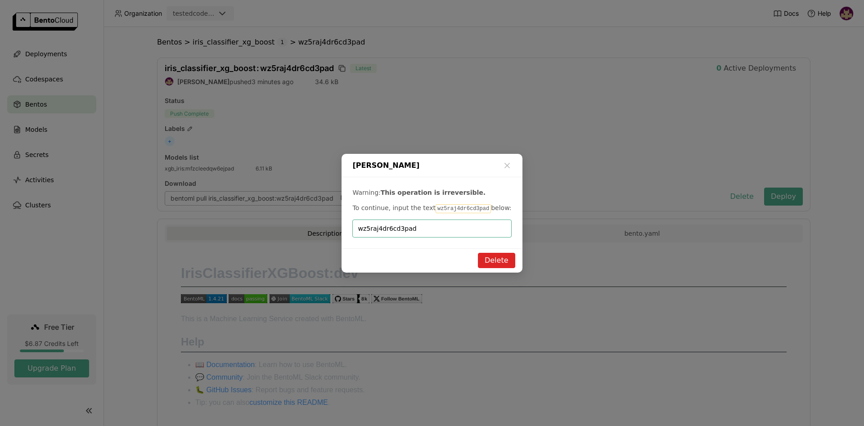
click at [488, 259] on button "Delete" at bounding box center [496, 260] width 37 height 15
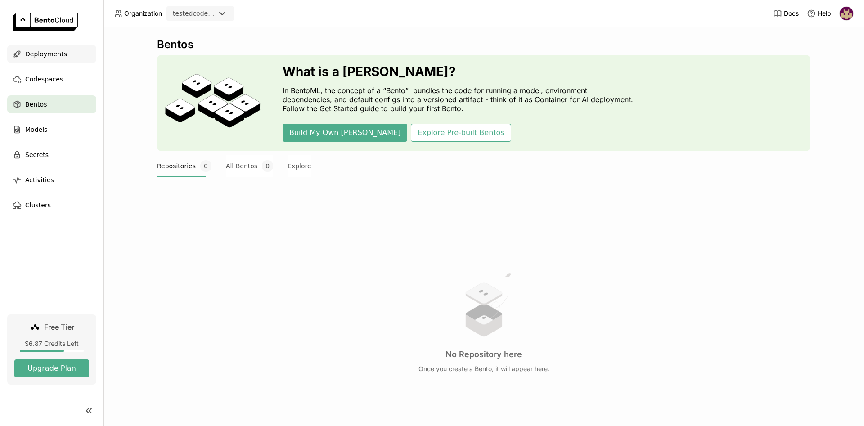
click at [62, 56] on div "Deployments" at bounding box center [51, 54] width 89 height 18
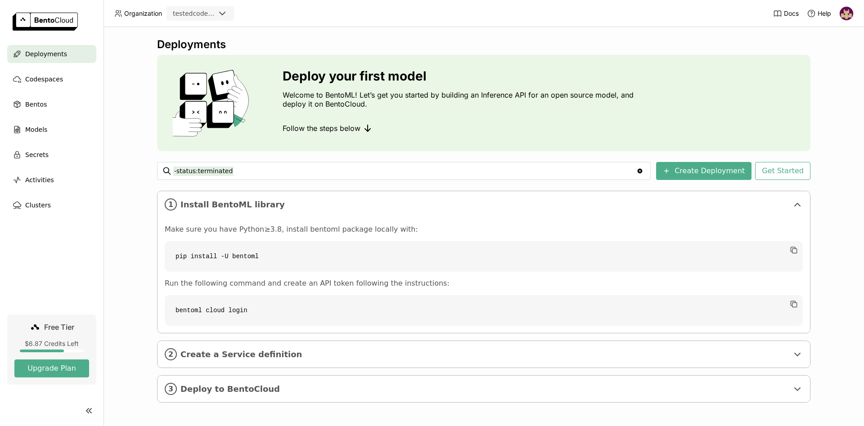
click at [55, 54] on span "Deployments" at bounding box center [46, 54] width 42 height 11
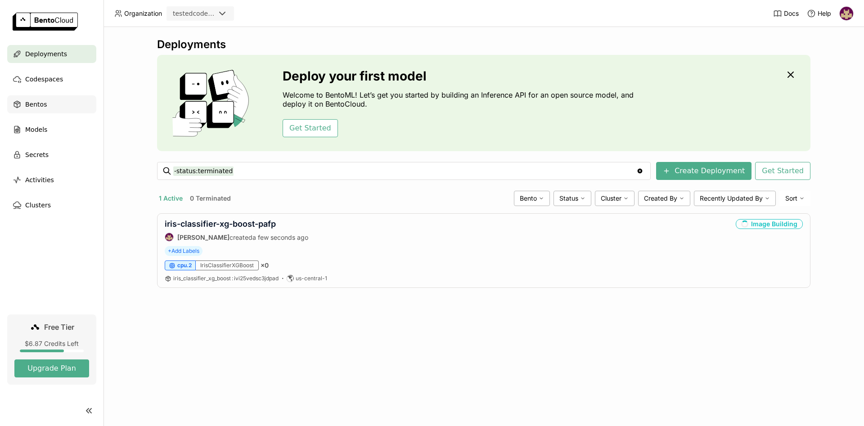
click at [44, 102] on span "Bentos" at bounding box center [36, 104] width 22 height 11
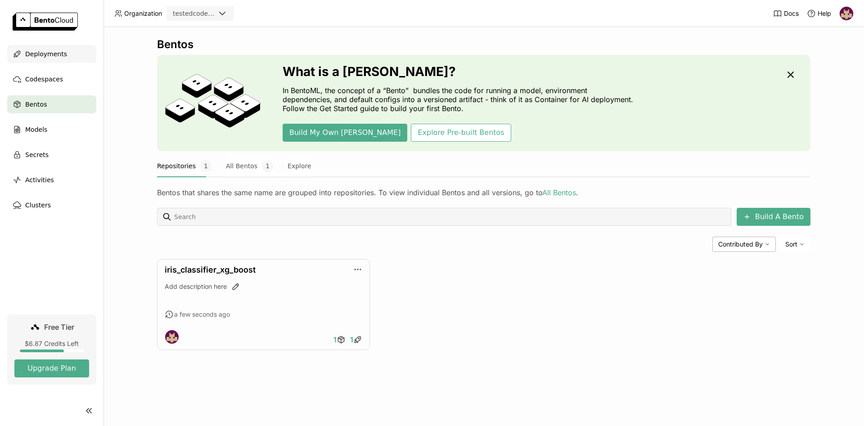
click at [49, 54] on span "Deployments" at bounding box center [46, 54] width 42 height 11
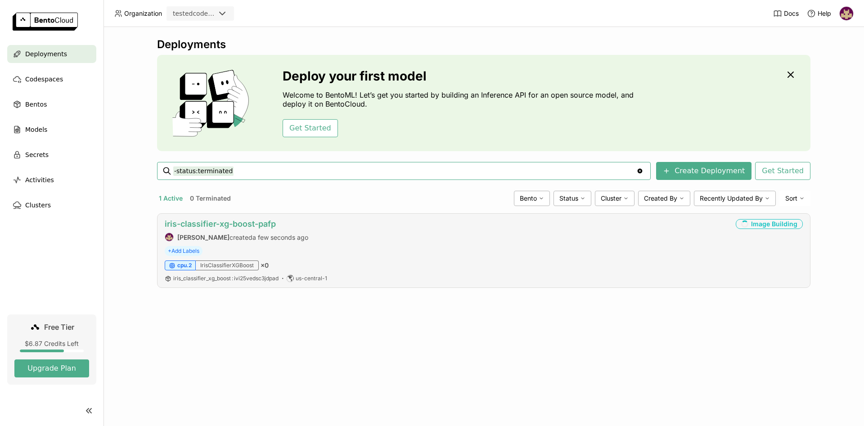
click at [208, 224] on link "iris-classifier-xg-boost-pafp" at bounding box center [220, 223] width 111 height 9
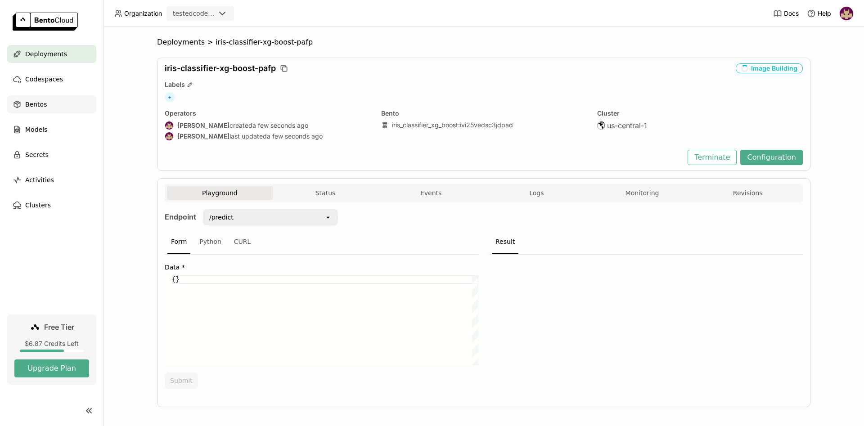
click at [46, 102] on div "Bentos" at bounding box center [51, 104] width 89 height 18
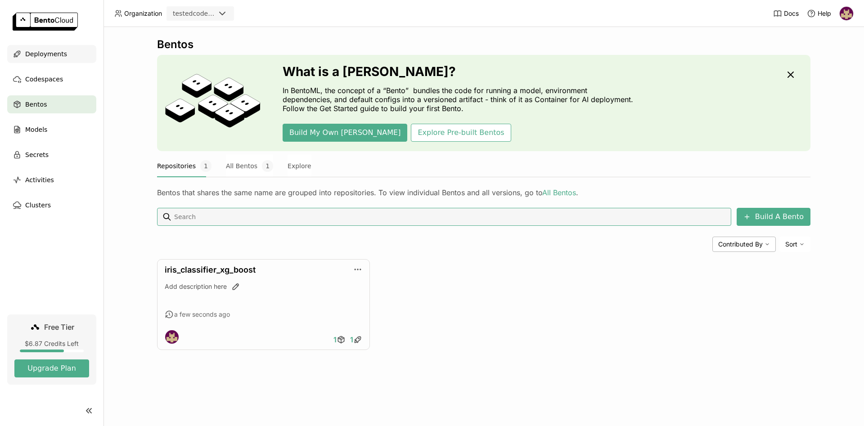
click at [54, 54] on span "Deployments" at bounding box center [46, 54] width 42 height 11
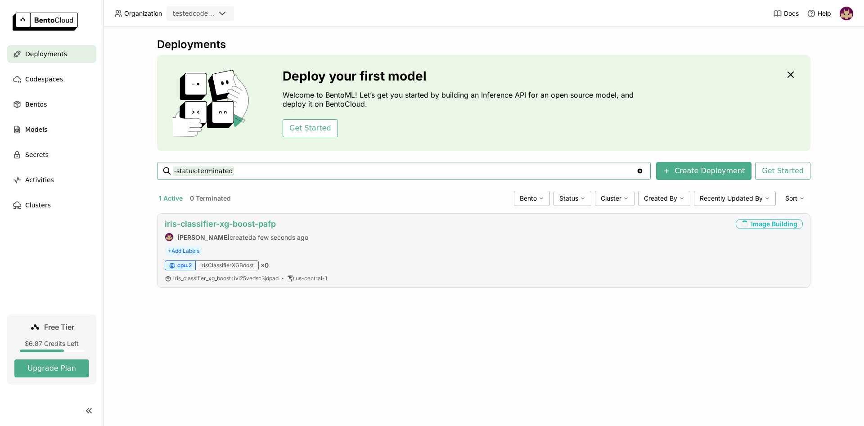
click at [241, 221] on link "iris-classifier-xg-boost-pafp" at bounding box center [220, 223] width 111 height 9
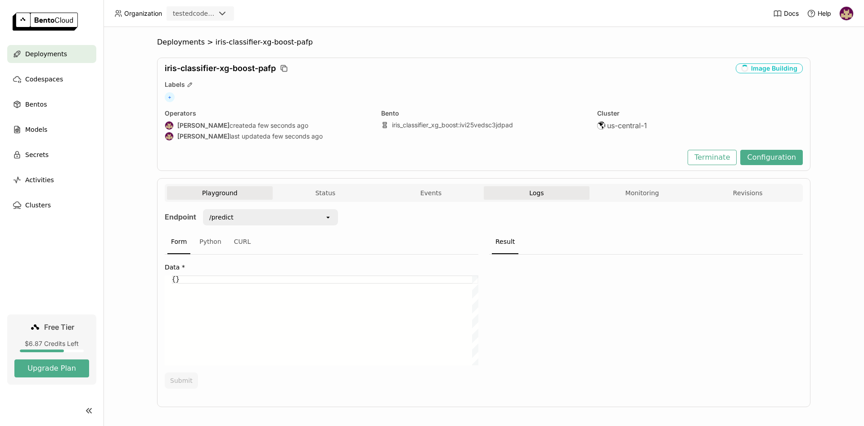
click at [534, 198] on button "Logs" at bounding box center [537, 192] width 106 height 13
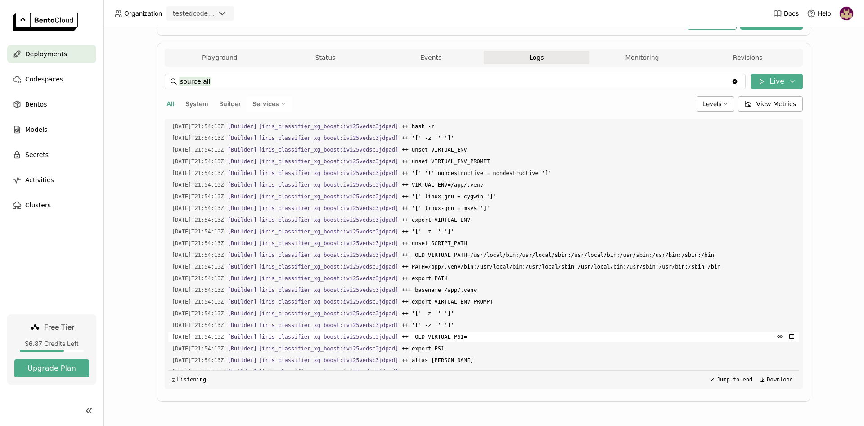
scroll to position [1804, 0]
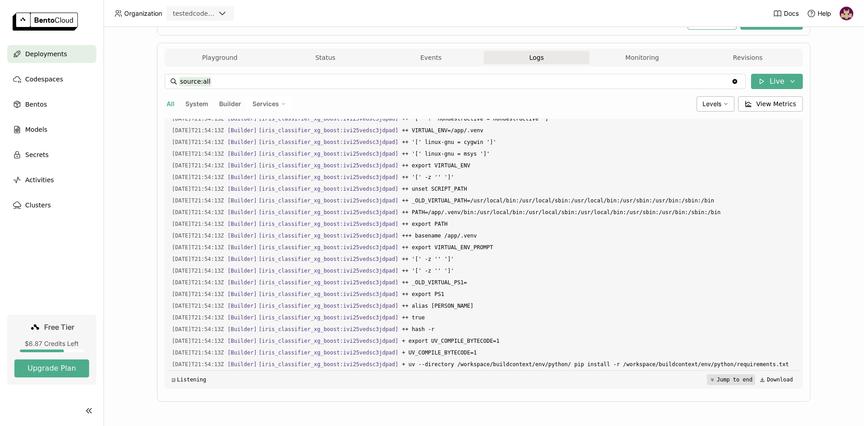
click at [736, 379] on button "Jump to end" at bounding box center [731, 379] width 48 height 11
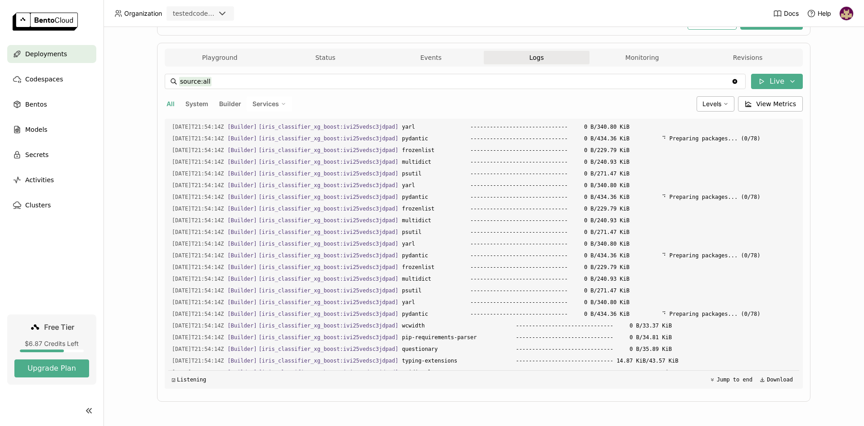
click at [738, 380] on button "Jump to end" at bounding box center [731, 379] width 48 height 11
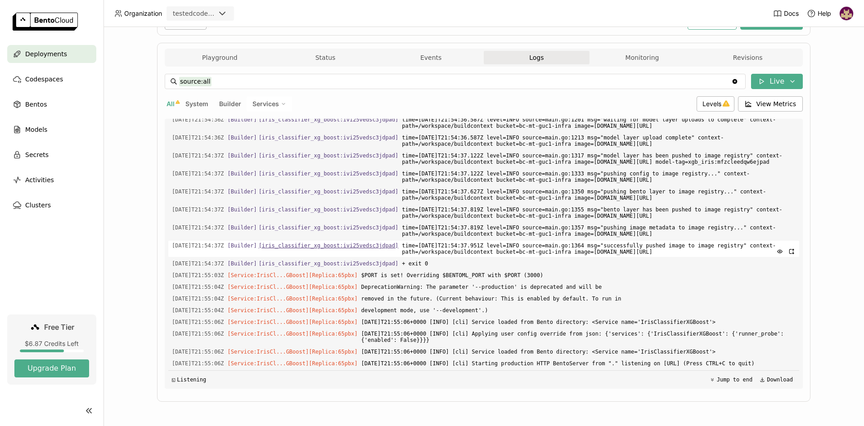
scroll to position [12994, 0]
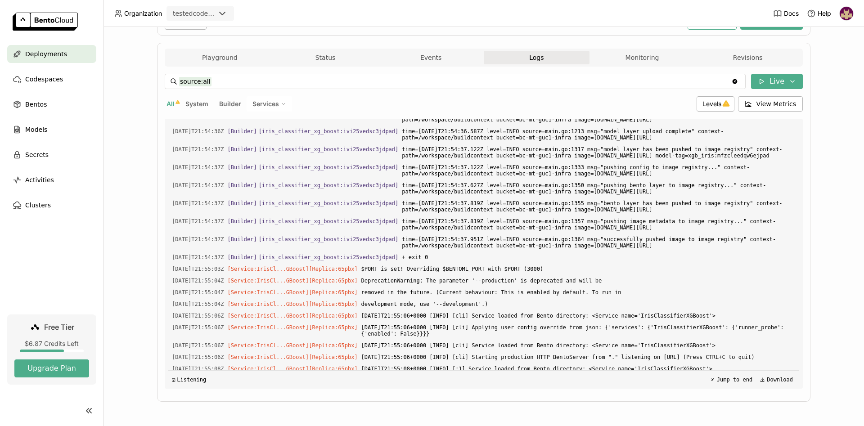
click at [832, 266] on div "Deployments > iris-classifier-xg-boost-pafp iris-classifier-xg-boost-pafp Deplo…" at bounding box center [483, 226] width 760 height 399
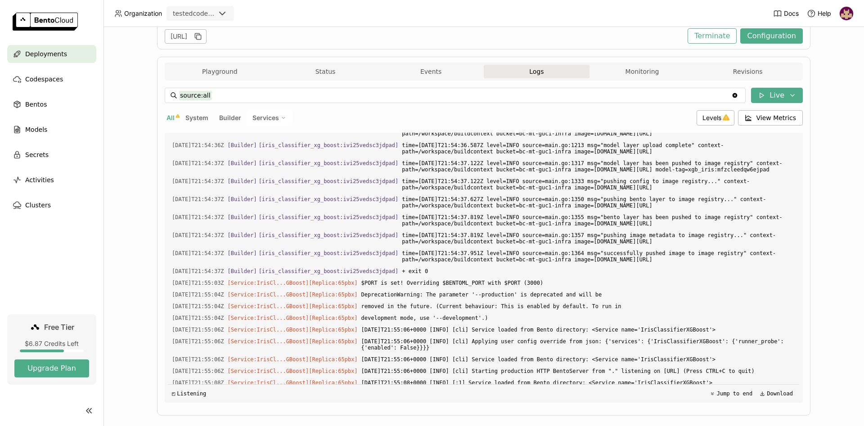
scroll to position [146, 0]
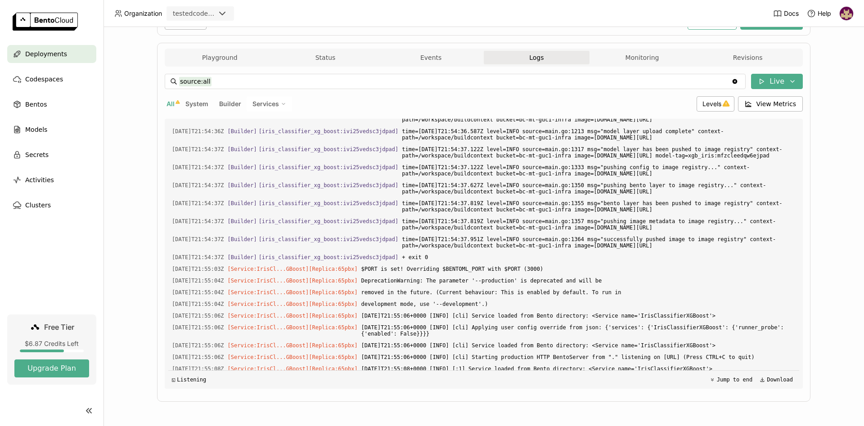
click at [832, 252] on div "Deployments > iris-classifier-xg-boost-pafp iris-classifier-xg-boost-pafp Runni…" at bounding box center [483, 226] width 760 height 399
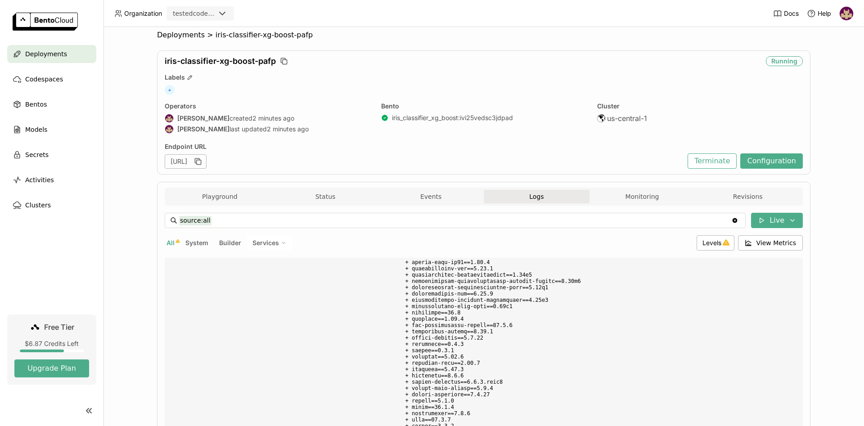
scroll to position [0, 0]
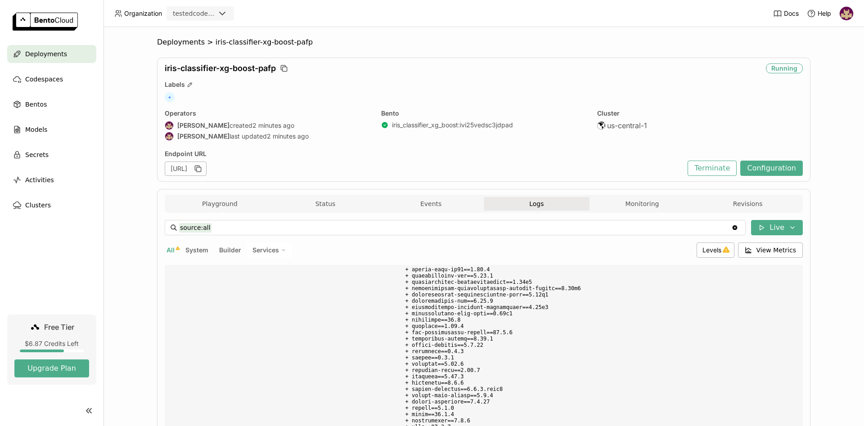
click at [216, 204] on button "Playground" at bounding box center [220, 203] width 106 height 13
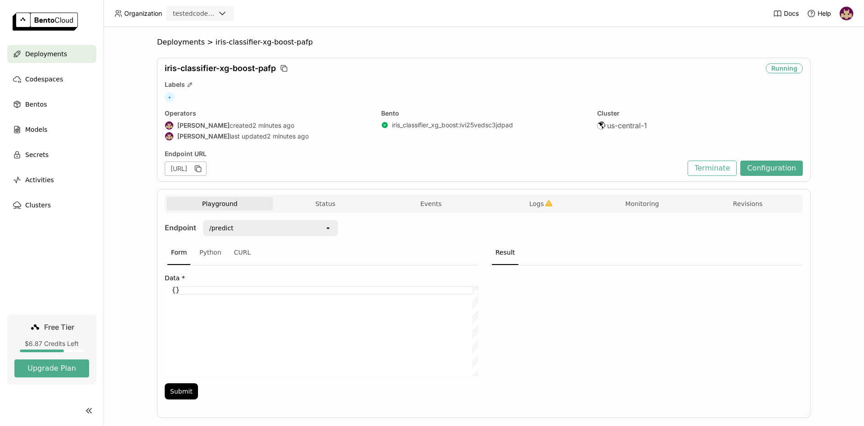
scroll to position [16, 0]
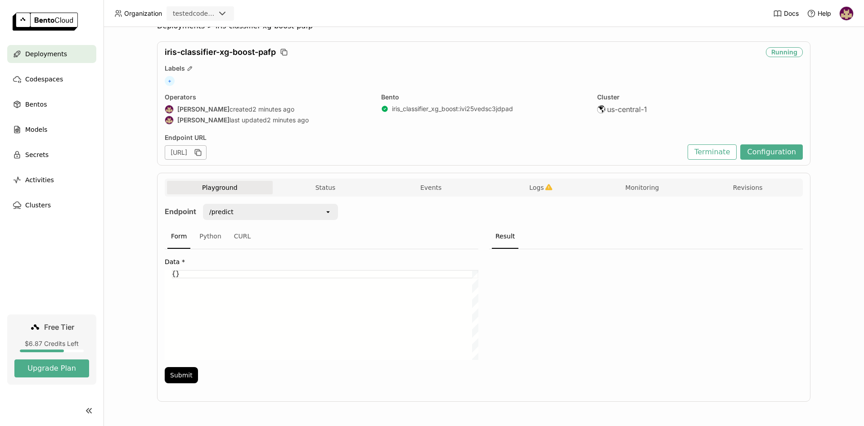
drag, startPoint x: 188, startPoint y: 274, endPoint x: 150, endPoint y: 273, distance: 37.4
click at [172, 273] on div "{}" at bounding box center [325, 315] width 306 height 90
click at [181, 378] on button "Submit" at bounding box center [181, 375] width 33 height 16
click at [210, 236] on div "Python" at bounding box center [210, 237] width 29 height 24
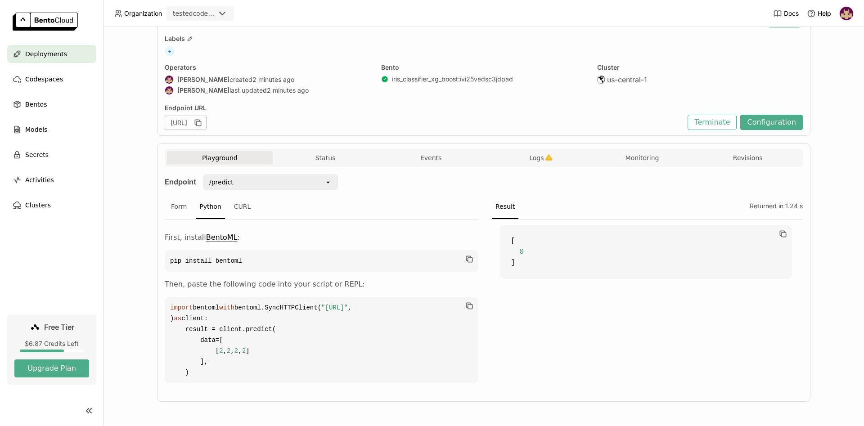
scroll to position [132, 0]
drag, startPoint x: 199, startPoint y: 376, endPoint x: 167, endPoint y: 219, distance: 160.3
click at [167, 297] on code "import bentoml with bentoml.SyncHTTPClient( "[URL]" , ) as client: result = cli…" at bounding box center [322, 340] width 314 height 86
copy code "import bentoml with bentoml.SyncHTTPClient( "[URL]" , ) as client: result = cli…"
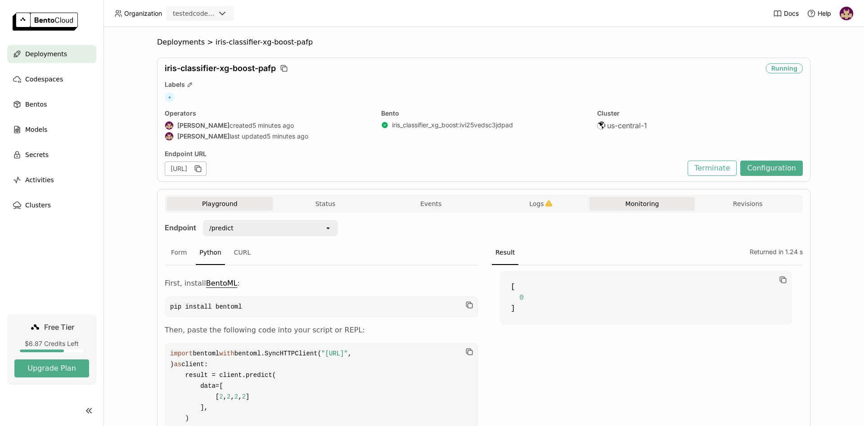
click at [648, 202] on button "Monitoring" at bounding box center [642, 203] width 106 height 13
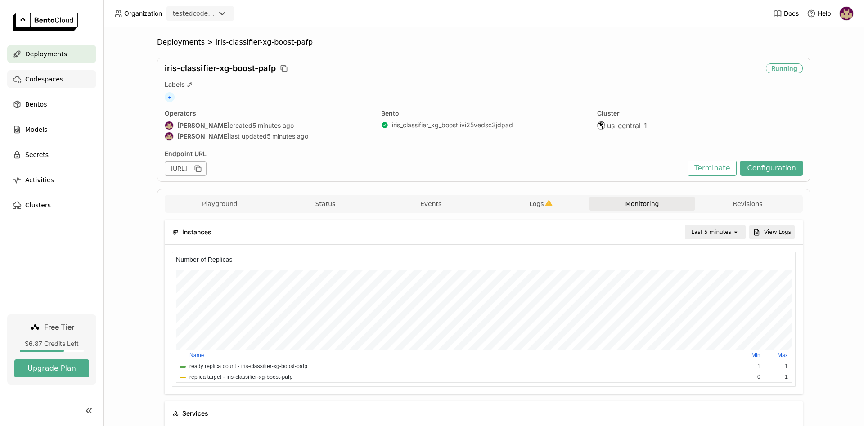
click at [54, 79] on span "Codespaces" at bounding box center [44, 79] width 38 height 11
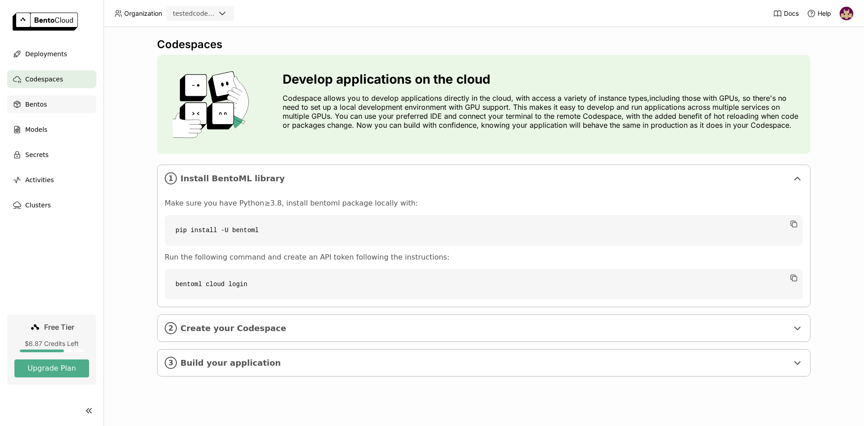
click at [46, 107] on div "Bentos" at bounding box center [51, 104] width 89 height 18
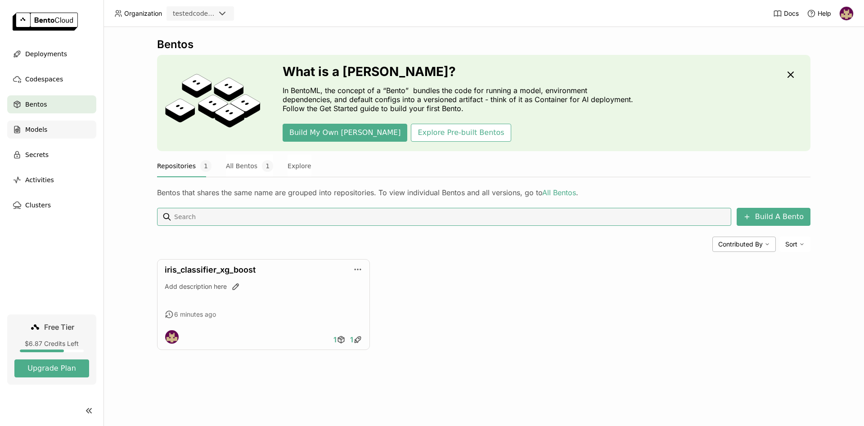
click at [31, 128] on span "Models" at bounding box center [36, 129] width 22 height 11
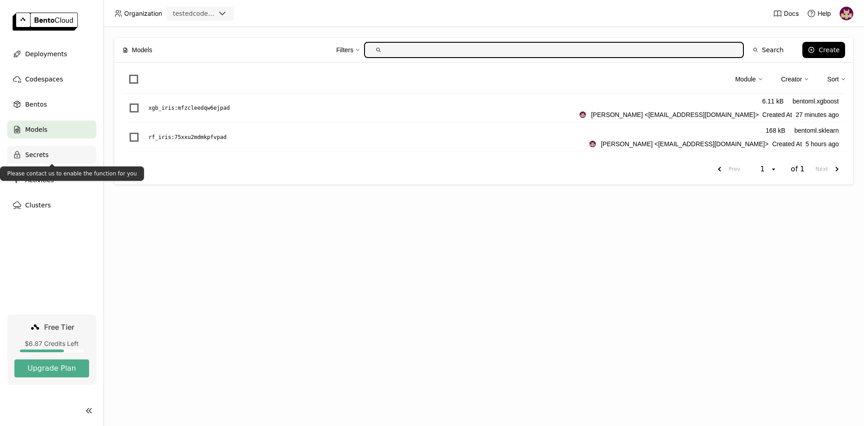
click at [37, 156] on span "Secrets" at bounding box center [36, 154] width 23 height 11
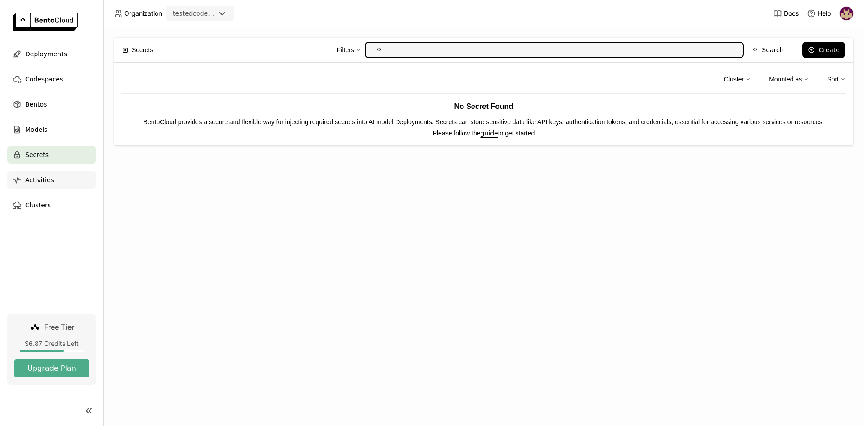
click at [43, 180] on span "Activities" at bounding box center [39, 180] width 29 height 11
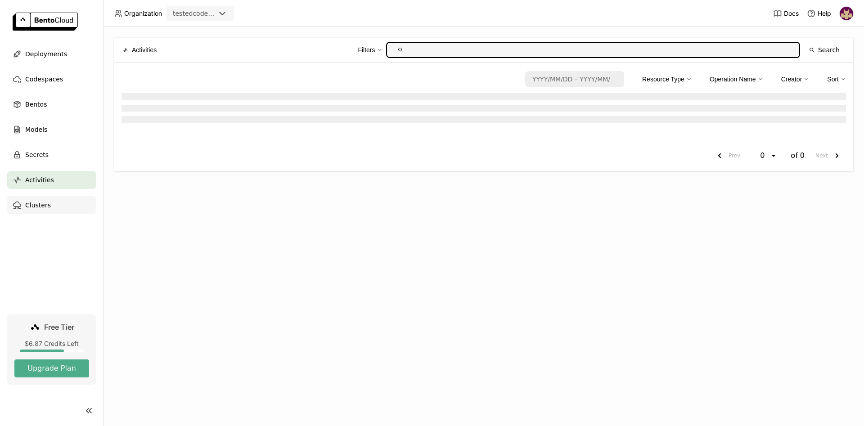
click at [45, 205] on span "Clusters" at bounding box center [38, 205] width 26 height 11
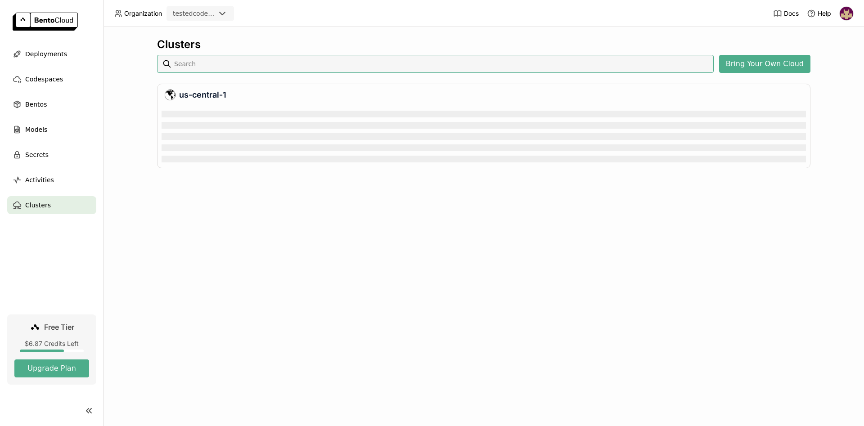
click at [848, 13] on img at bounding box center [846, 13] width 13 height 13
click at [827, 57] on span "API Tokens" at bounding box center [834, 60] width 32 height 8
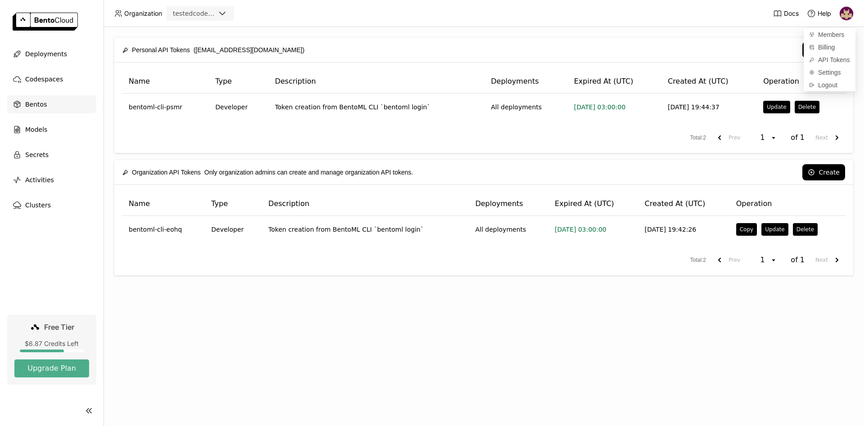
click at [38, 105] on span "Bentos" at bounding box center [36, 104] width 22 height 11
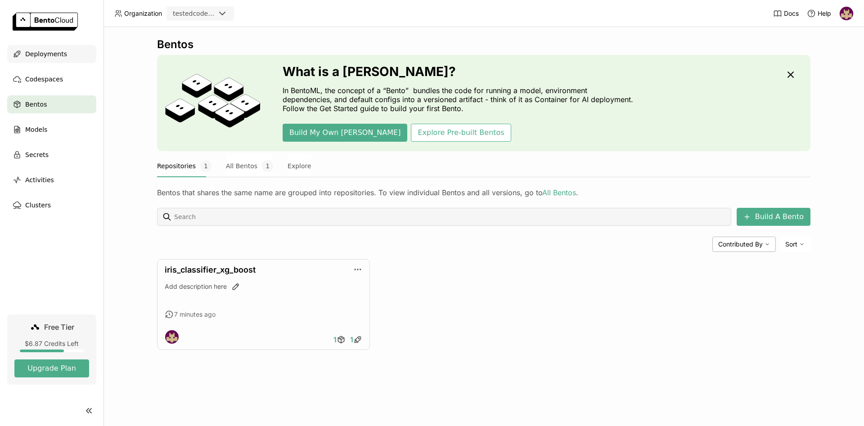
click at [54, 54] on span "Deployments" at bounding box center [46, 54] width 42 height 11
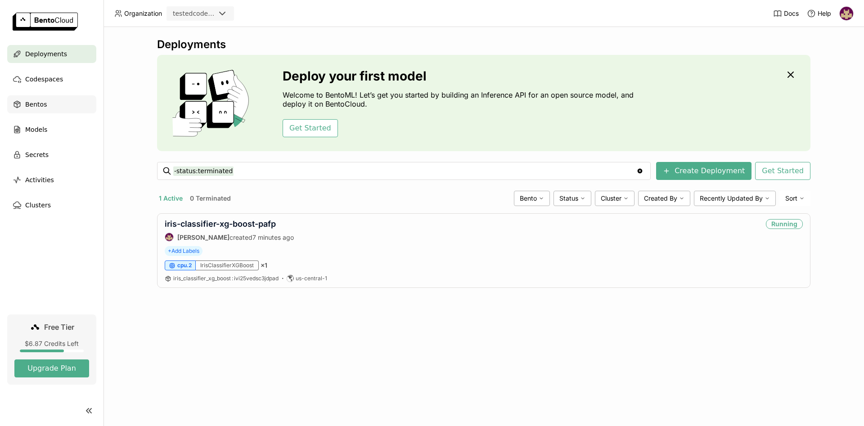
click at [39, 107] on span "Bentos" at bounding box center [36, 104] width 22 height 11
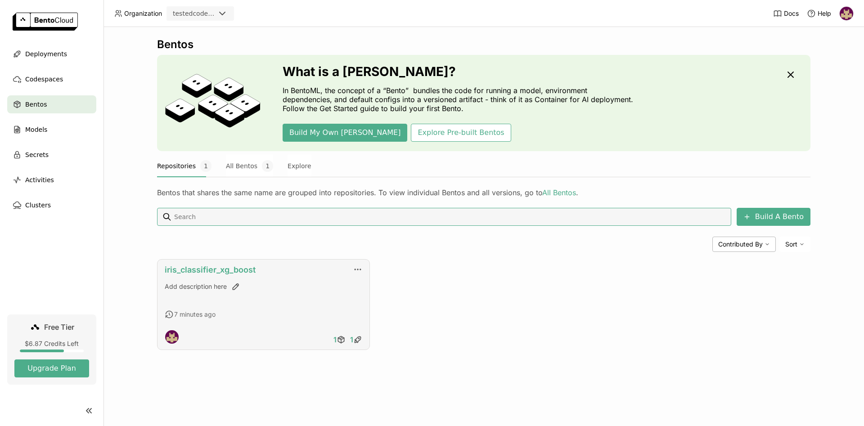
click at [178, 270] on link "iris_classifier_xg_boost" at bounding box center [210, 269] width 91 height 9
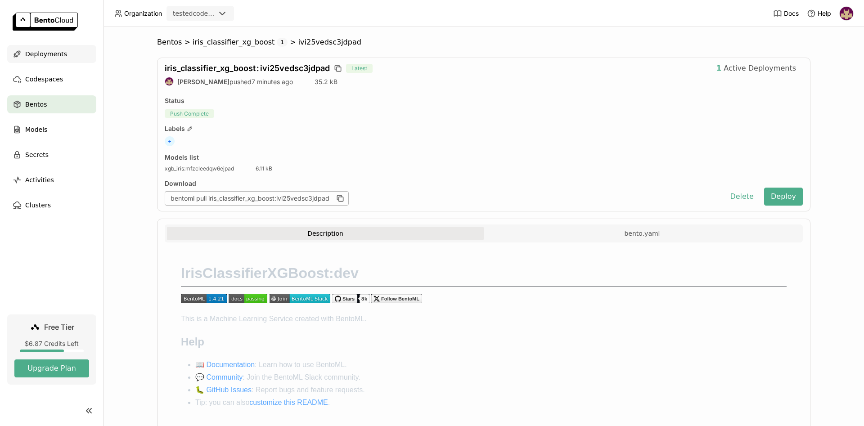
click at [54, 55] on span "Deployments" at bounding box center [46, 54] width 42 height 11
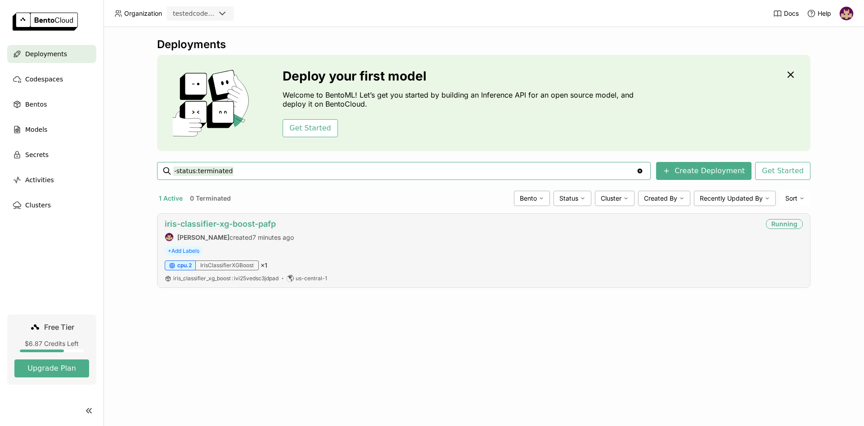
click at [208, 223] on link "iris-classifier-xg-boost-pafp" at bounding box center [220, 223] width 111 height 9
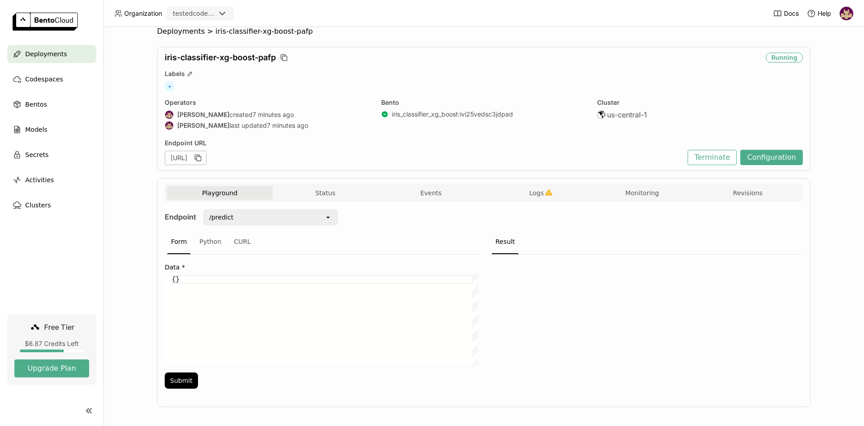
scroll to position [16, 0]
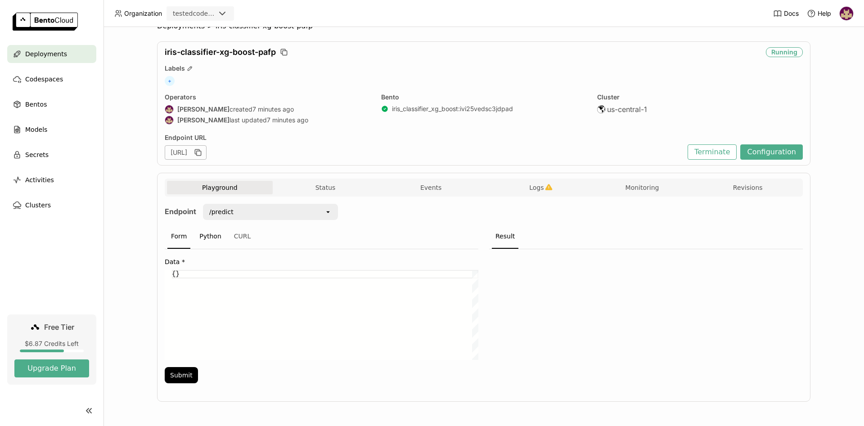
click at [208, 237] on div "Python" at bounding box center [210, 237] width 29 height 24
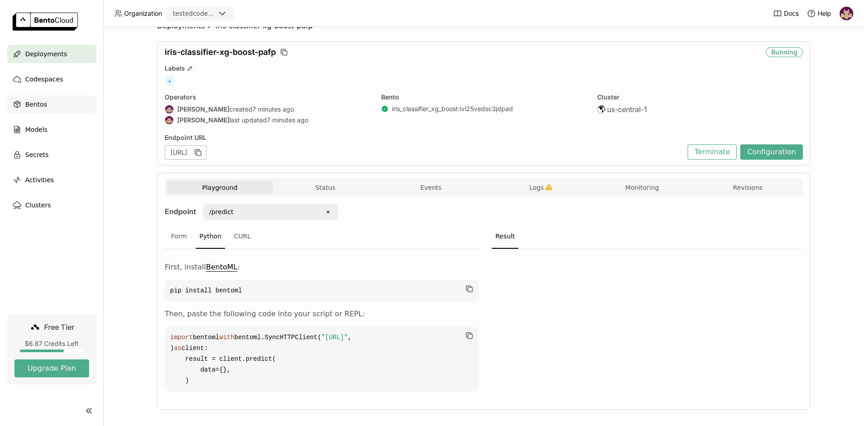
click at [33, 104] on span "Bentos" at bounding box center [36, 104] width 22 height 11
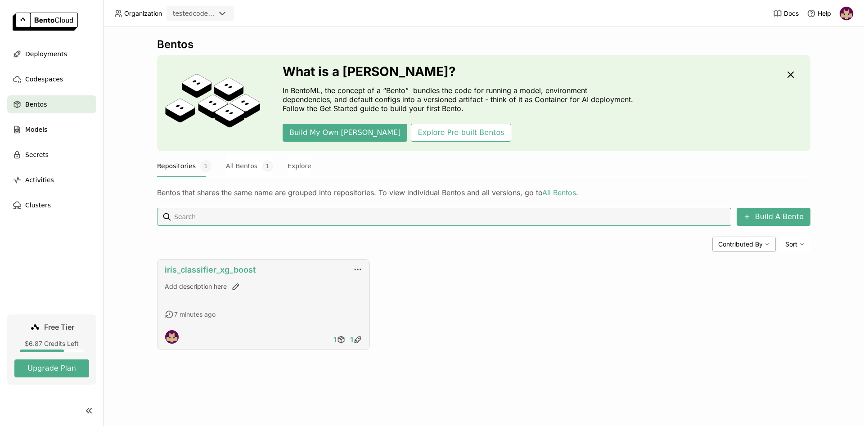
click at [245, 274] on link "iris_classifier_xg_boost" at bounding box center [210, 269] width 91 height 9
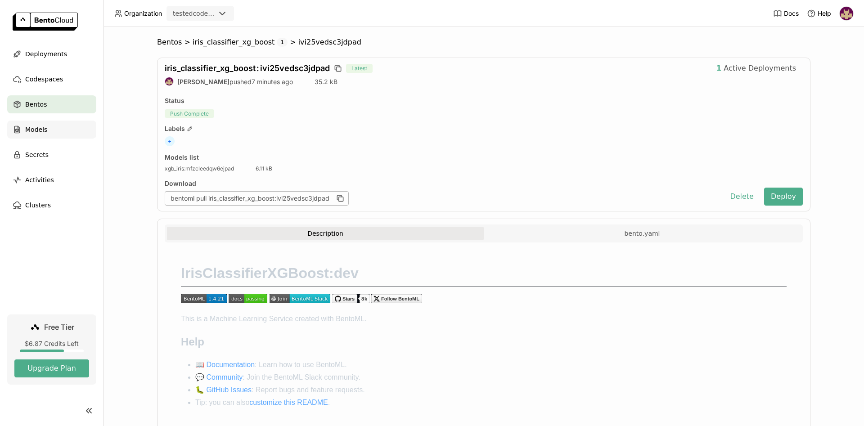
click at [41, 131] on span "Models" at bounding box center [36, 129] width 22 height 11
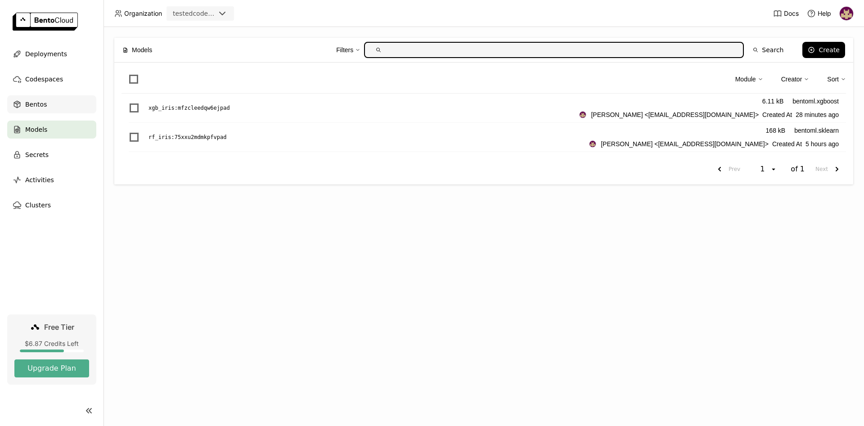
click at [49, 112] on div "Bentos" at bounding box center [51, 104] width 89 height 18
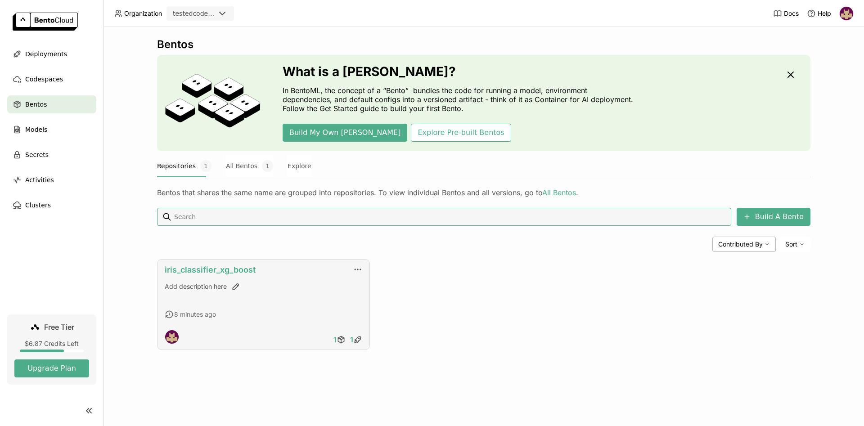
click at [196, 268] on link "iris_classifier_xg_boost" at bounding box center [210, 269] width 91 height 9
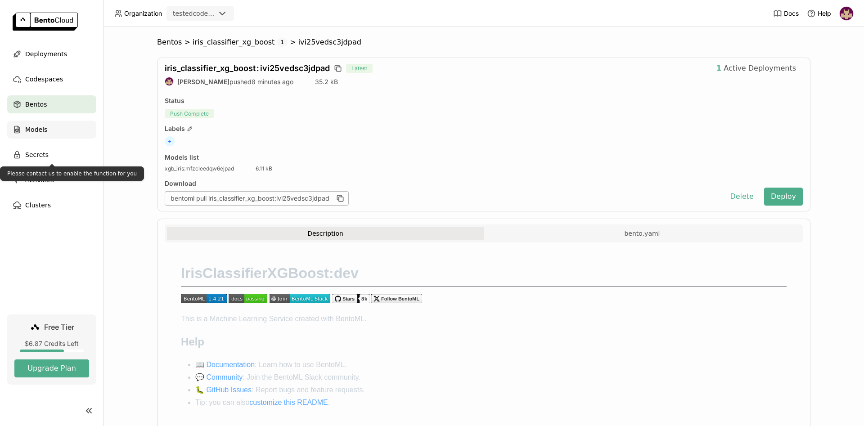
click at [40, 129] on span "Models" at bounding box center [36, 129] width 22 height 11
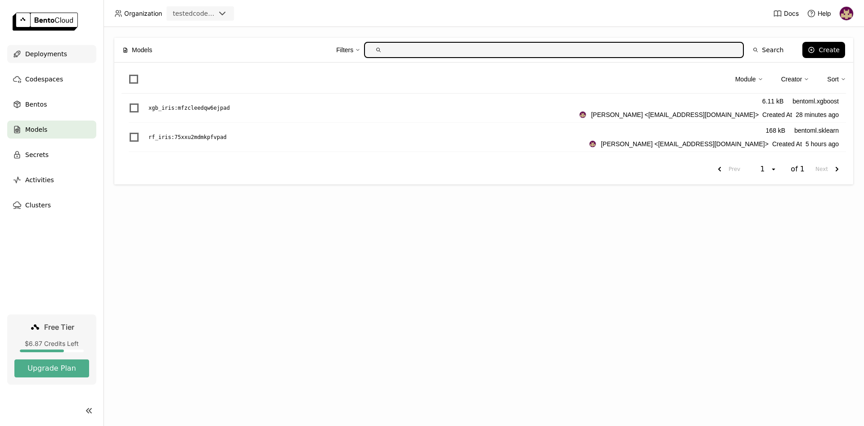
click at [63, 54] on div "Deployments" at bounding box center [51, 54] width 89 height 18
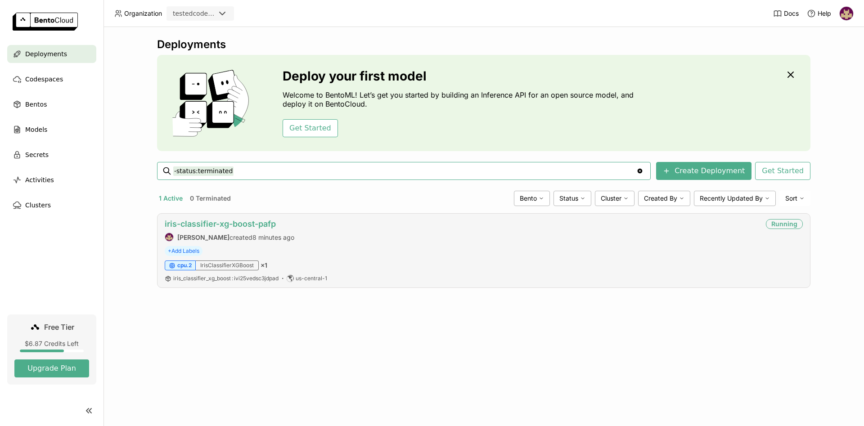
click at [198, 223] on link "iris-classifier-xg-boost-pafp" at bounding box center [220, 223] width 111 height 9
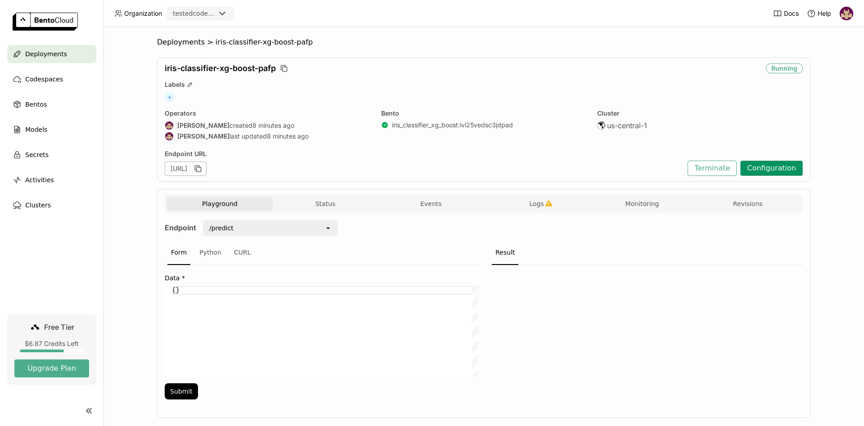
click at [771, 169] on button "Configuration" at bounding box center [771, 168] width 63 height 15
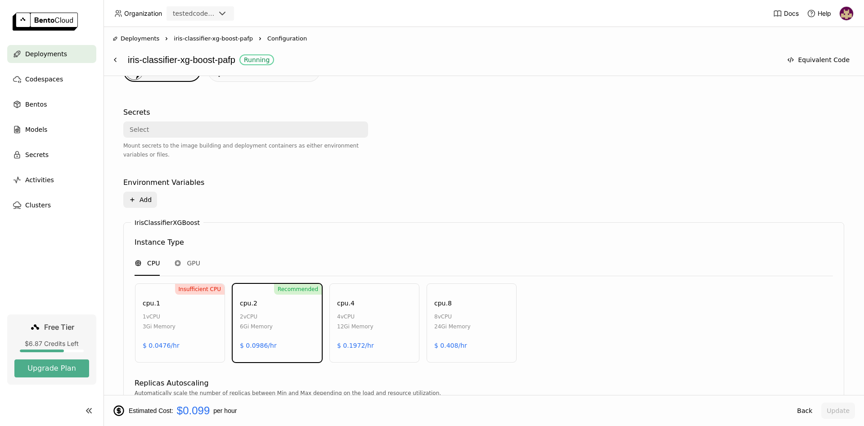
scroll to position [340, 0]
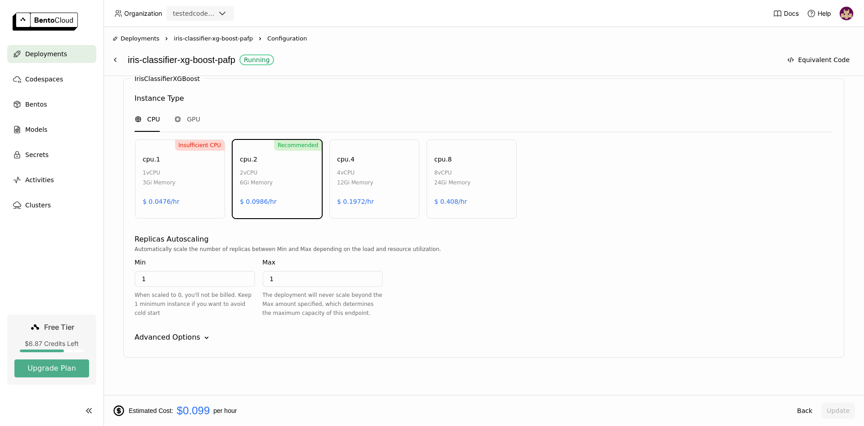
scroll to position [408, 0]
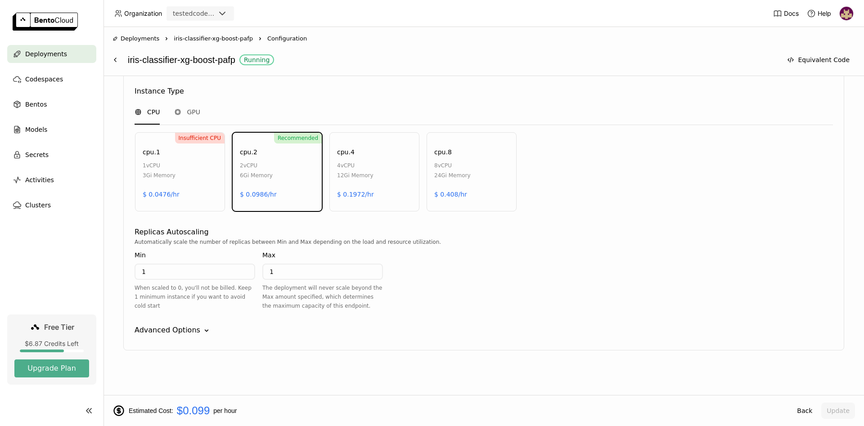
click at [202, 331] on icon "Down" at bounding box center [206, 330] width 9 height 9
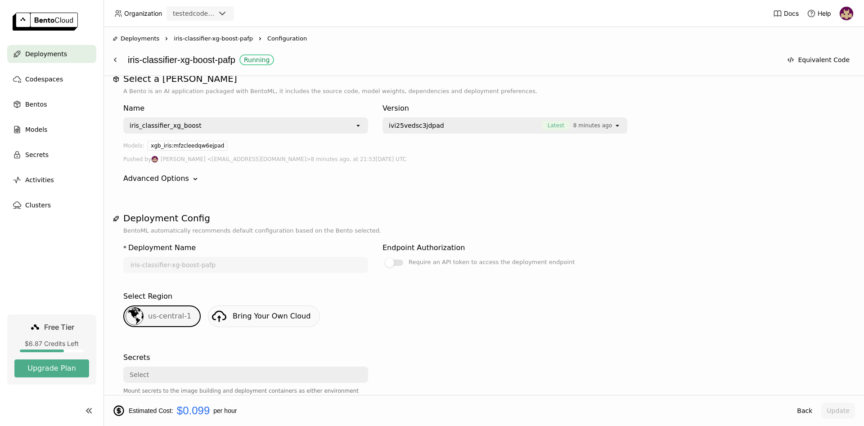
scroll to position [0, 0]
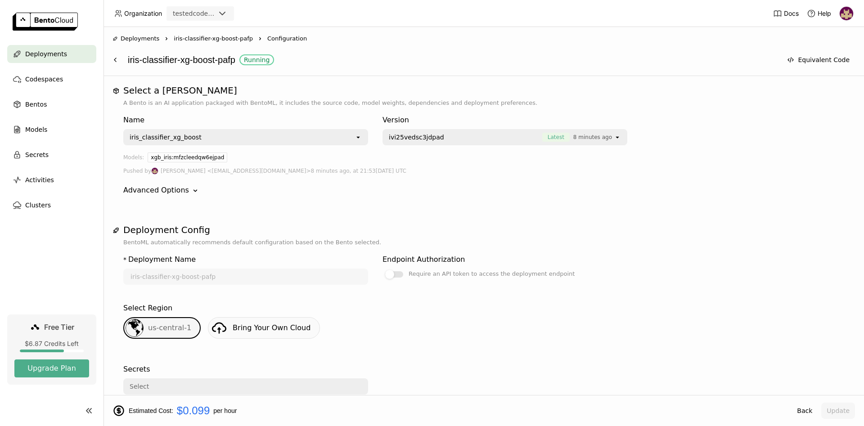
click at [51, 53] on span "Deployments" at bounding box center [46, 54] width 42 height 11
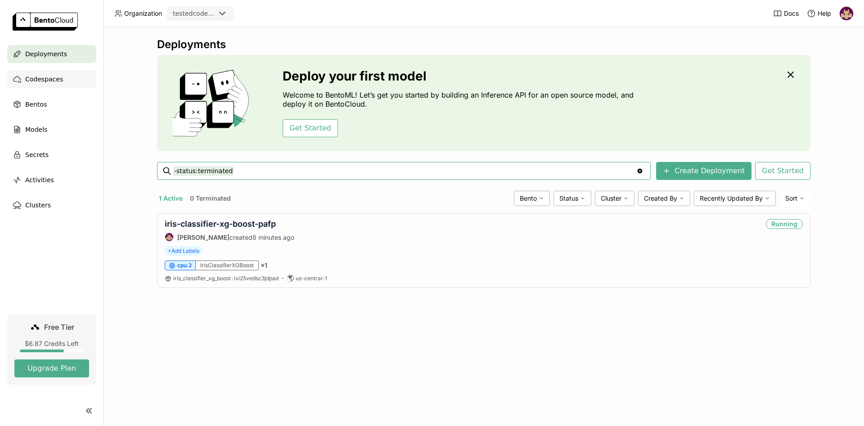
click at [43, 81] on span "Codespaces" at bounding box center [44, 79] width 38 height 11
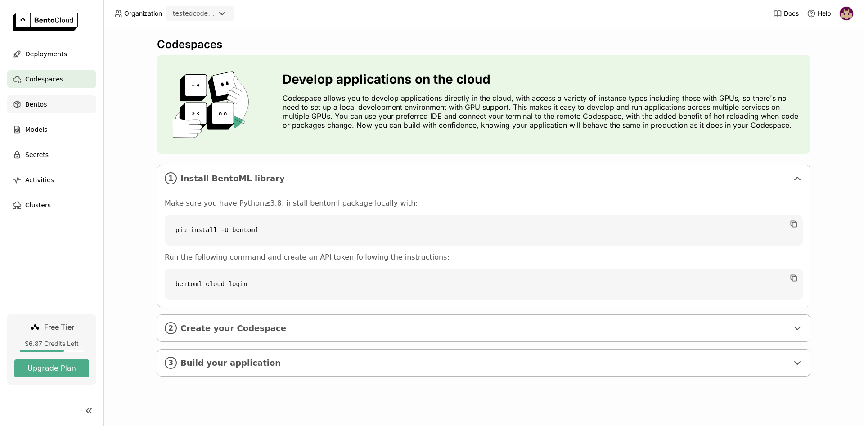
click at [41, 104] on span "Bentos" at bounding box center [36, 104] width 22 height 11
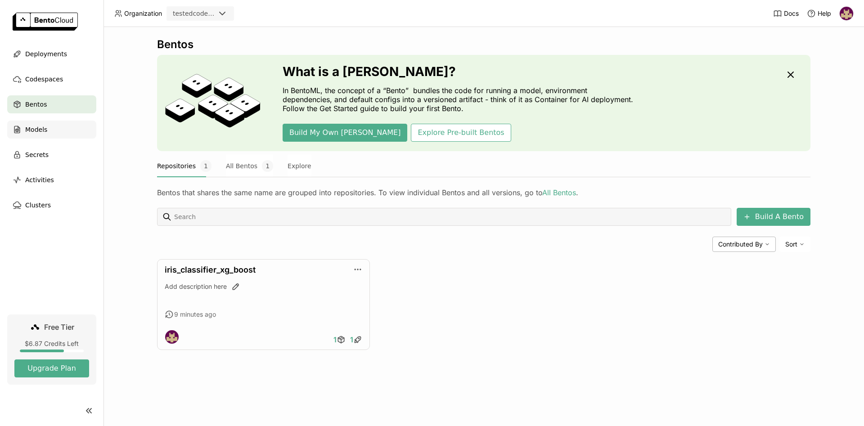
click at [34, 132] on span "Models" at bounding box center [36, 129] width 22 height 11
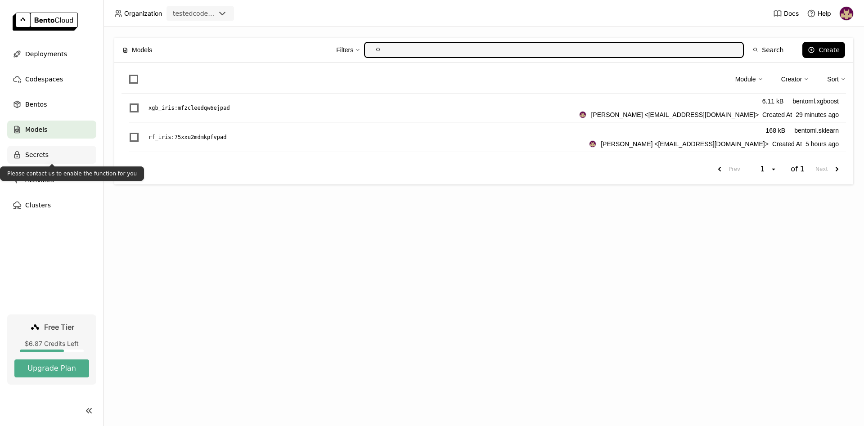
click at [39, 155] on span "Secrets" at bounding box center [36, 154] width 23 height 11
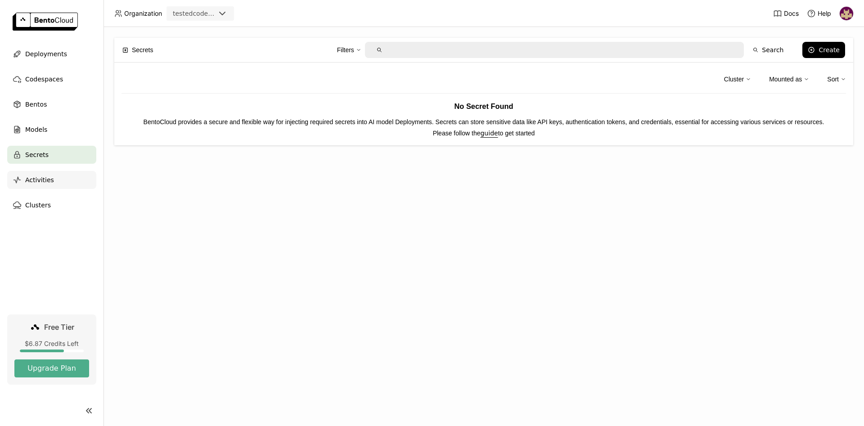
click at [41, 181] on span "Activities" at bounding box center [39, 180] width 29 height 11
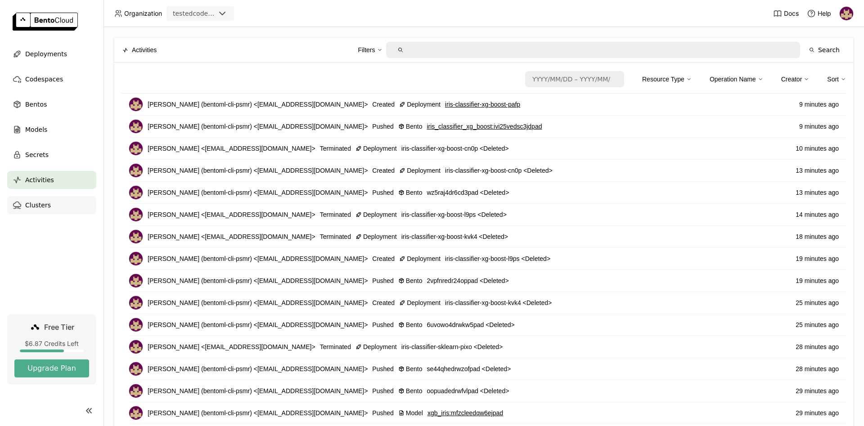
click at [42, 205] on span "Clusters" at bounding box center [38, 205] width 26 height 11
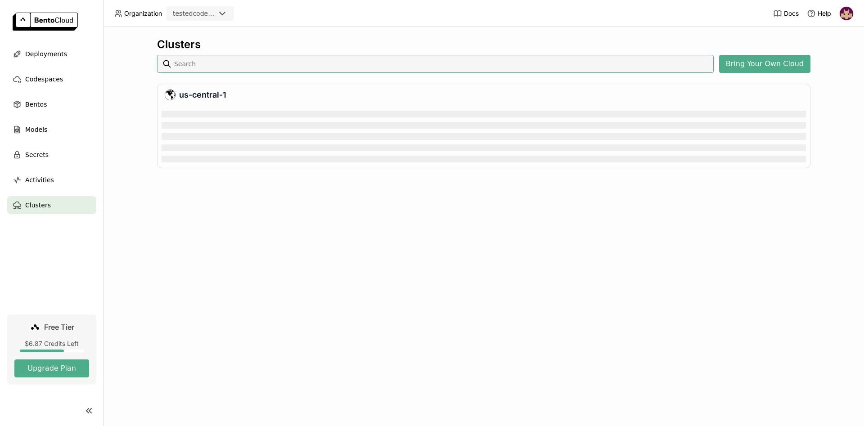
click at [845, 15] on img at bounding box center [846, 13] width 13 height 13
click at [823, 61] on span "API Tokens" at bounding box center [834, 60] width 32 height 8
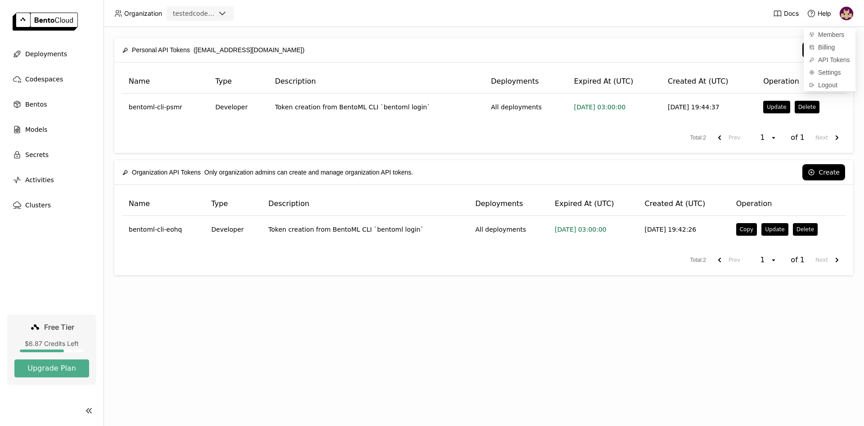
click at [619, 30] on div "Personal API Tokens (dcodeployment1@gmail.com) Create Name Type Description Dep…" at bounding box center [483, 226] width 760 height 399
click at [850, 12] on img at bounding box center [846, 13] width 13 height 13
click at [47, 49] on span "Deployments" at bounding box center [46, 54] width 42 height 11
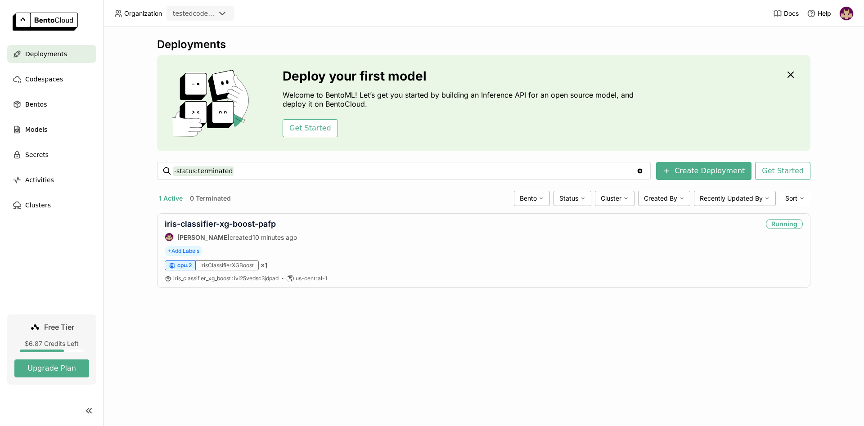
click at [850, 14] on img at bounding box center [846, 13] width 13 height 13
click at [824, 86] on span "Logout" at bounding box center [827, 85] width 19 height 8
